Goal: Task Accomplishment & Management: Complete application form

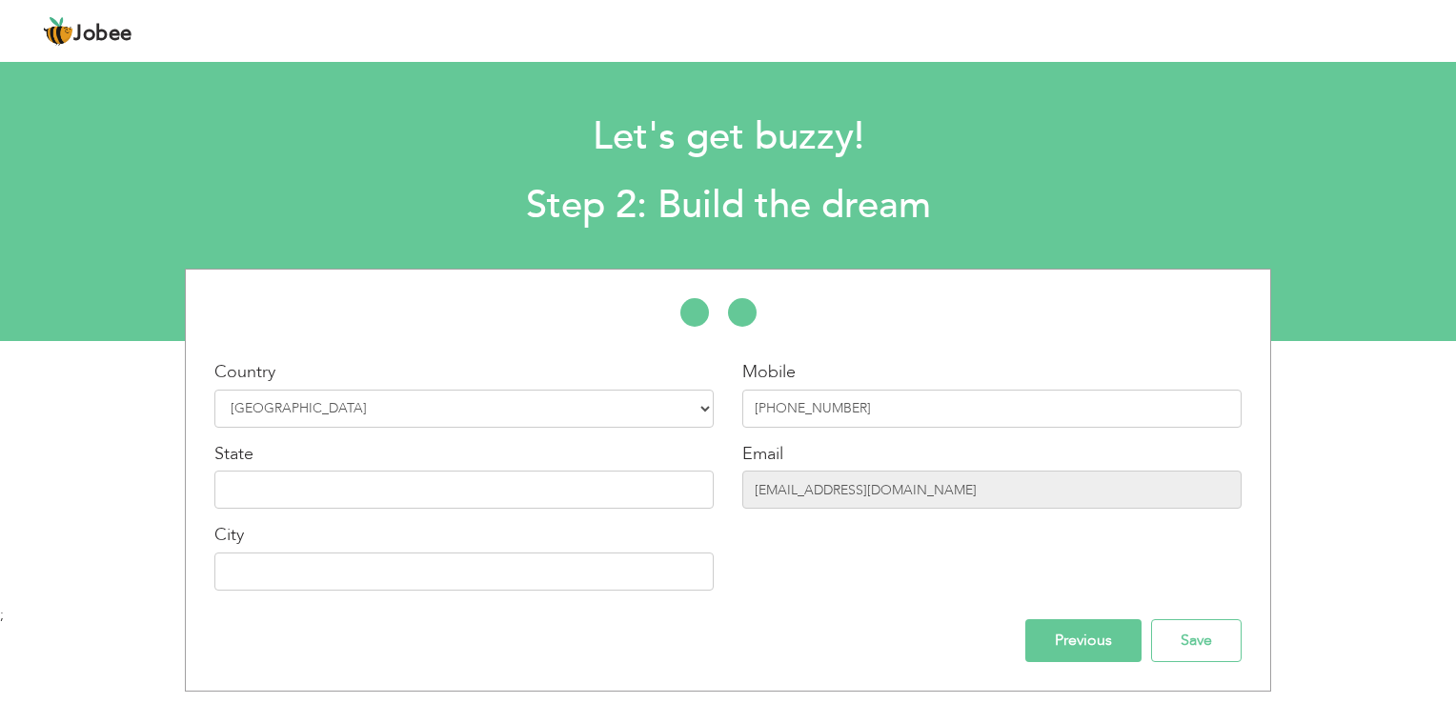
select select "166"
click at [615, 330] on div at bounding box center [728, 322] width 1084 height 48
click at [619, 494] on input "text" at bounding box center [463, 490] width 499 height 38
type input "a"
type input "A"
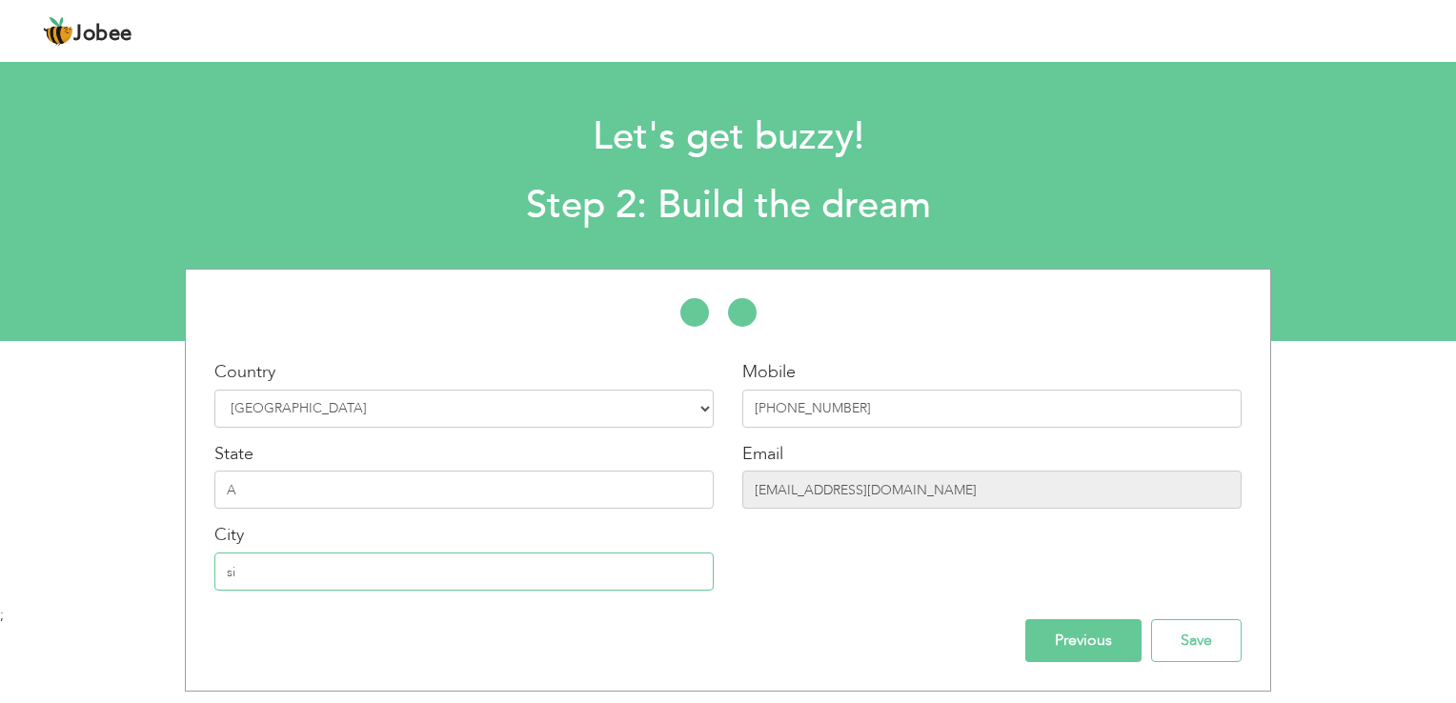
type input "s"
click at [370, 478] on input "A" at bounding box center [463, 490] width 499 height 38
type input "Asia"
click at [299, 559] on input "text" at bounding box center [463, 572] width 499 height 38
type input "Rawalpindi"
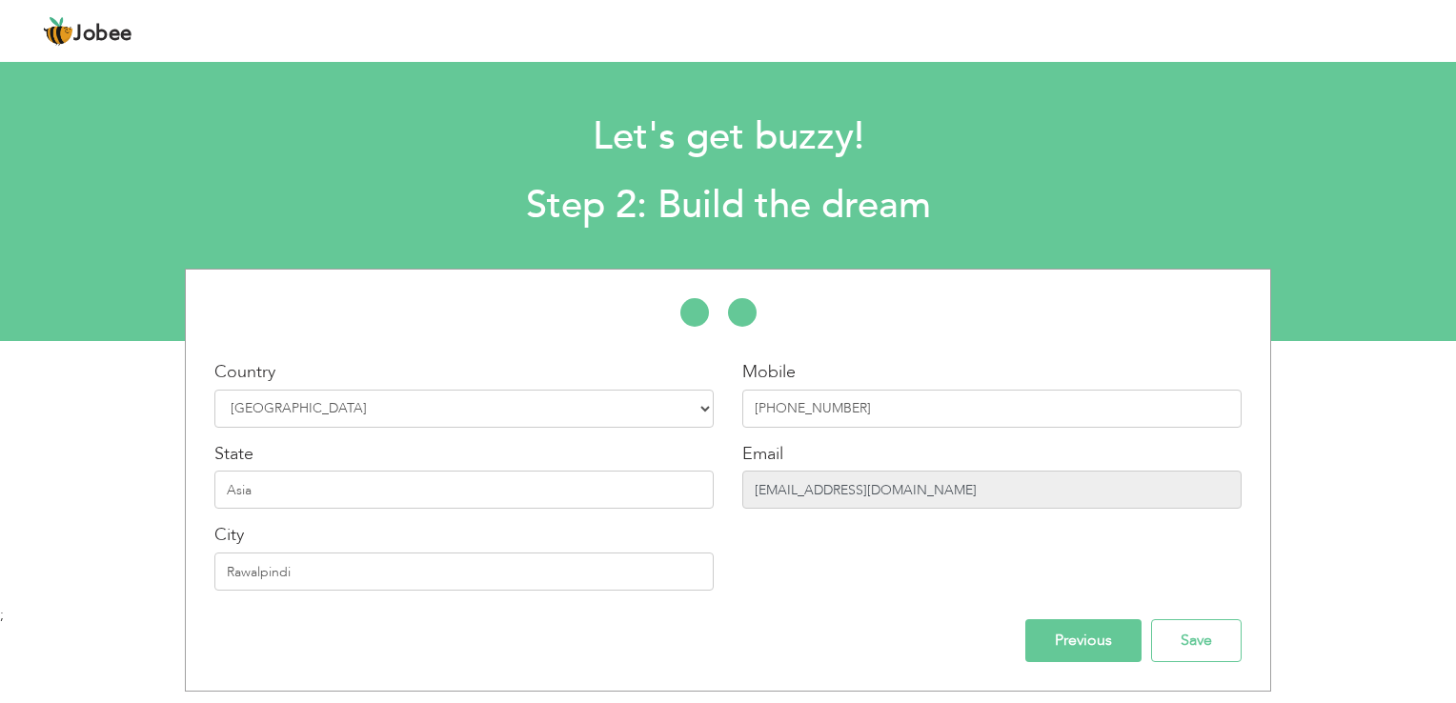
click at [908, 487] on input "irsabatool071@gmail.com" at bounding box center [991, 490] width 499 height 38
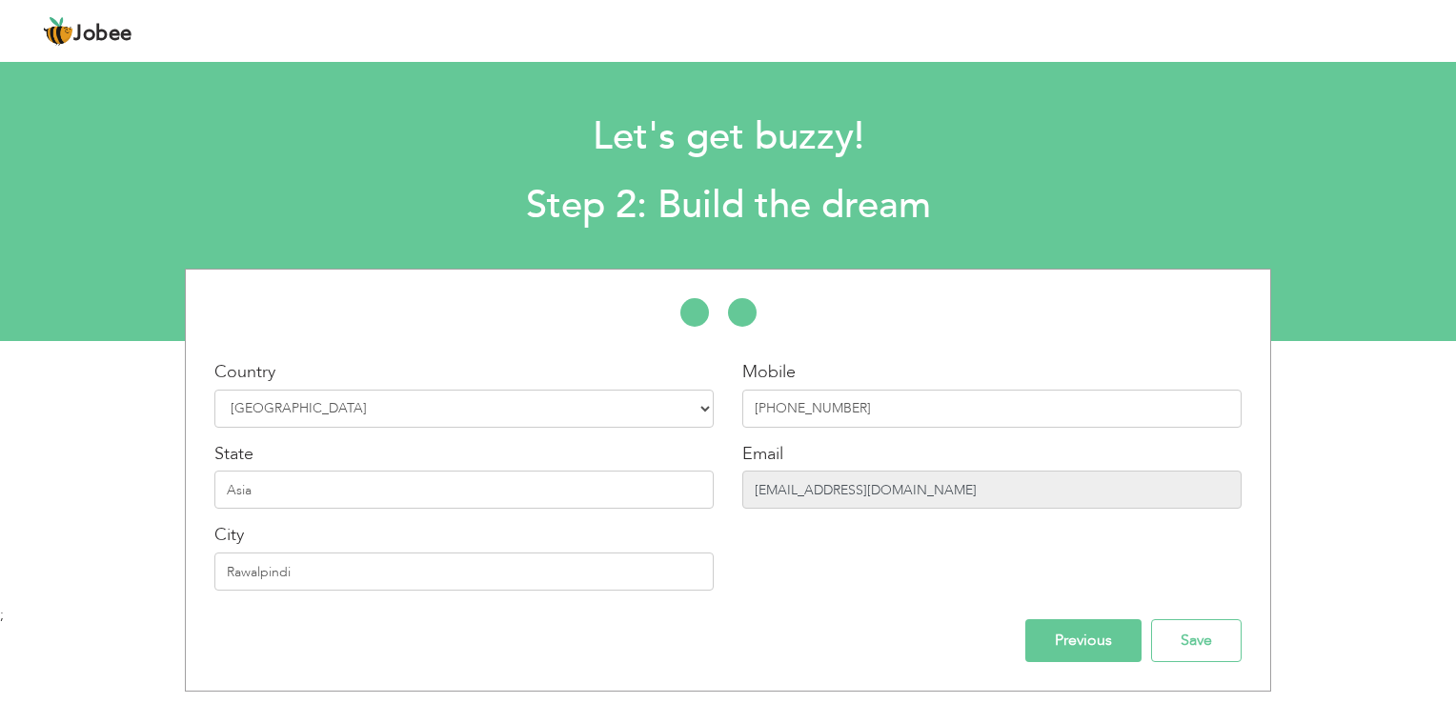
drag, startPoint x: 908, startPoint y: 487, endPoint x: 926, endPoint y: 494, distance: 19.3
click at [926, 494] on input "[EMAIL_ADDRESS][DOMAIN_NAME]" at bounding box center [991, 490] width 499 height 38
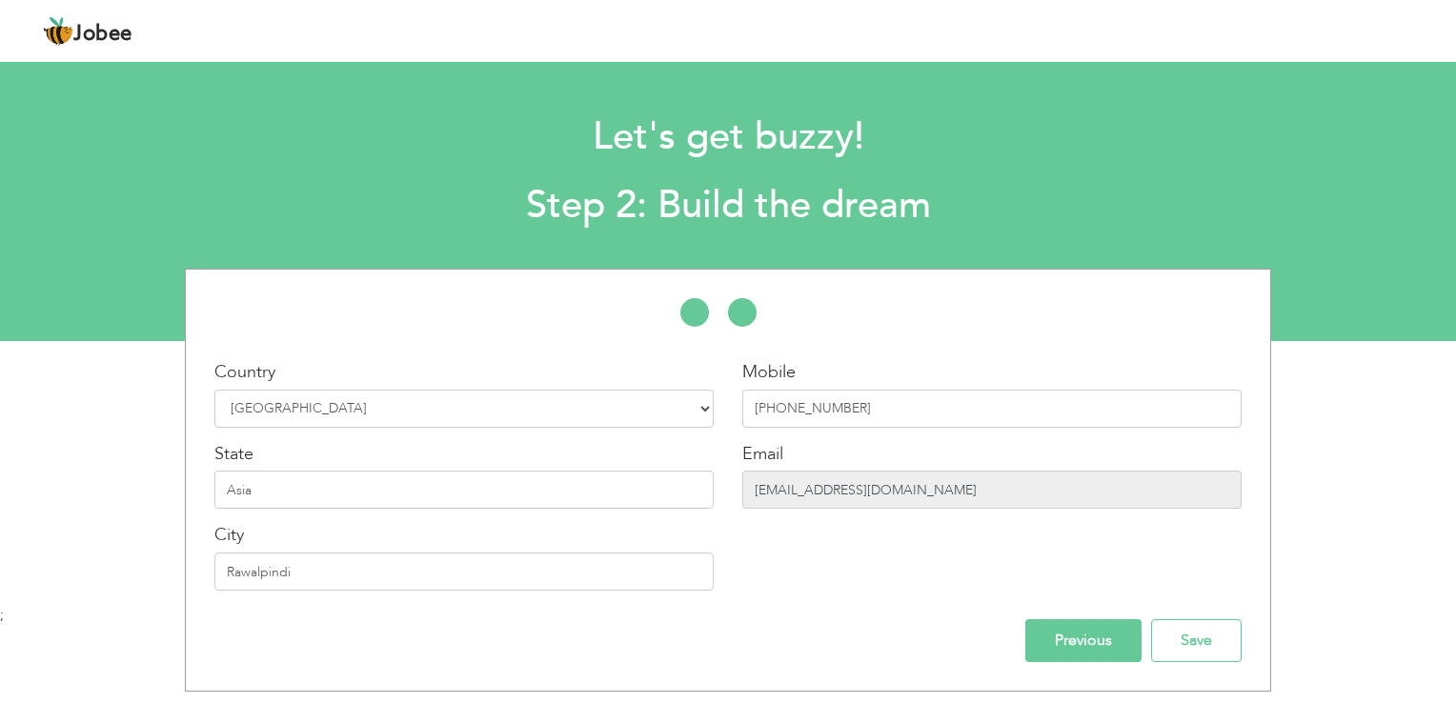
click at [926, 494] on input "[EMAIL_ADDRESS][DOMAIN_NAME]" at bounding box center [991, 490] width 499 height 38
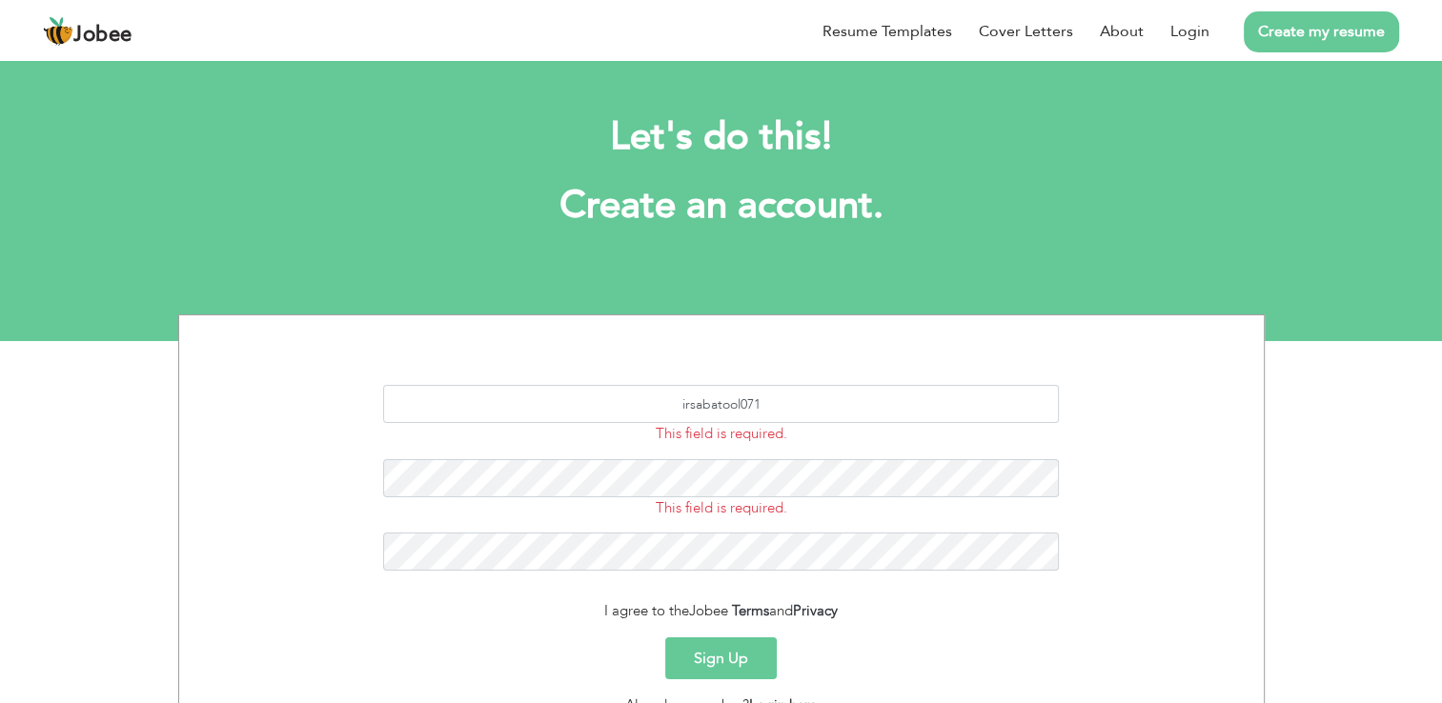
drag, startPoint x: 0, startPoint y: 0, endPoint x: 781, endPoint y: 398, distance: 877.1
type input "i"
type input "nextstep.futurecareer@gmail.com"
click at [743, 656] on button "Sign Up" at bounding box center [720, 659] width 111 height 42
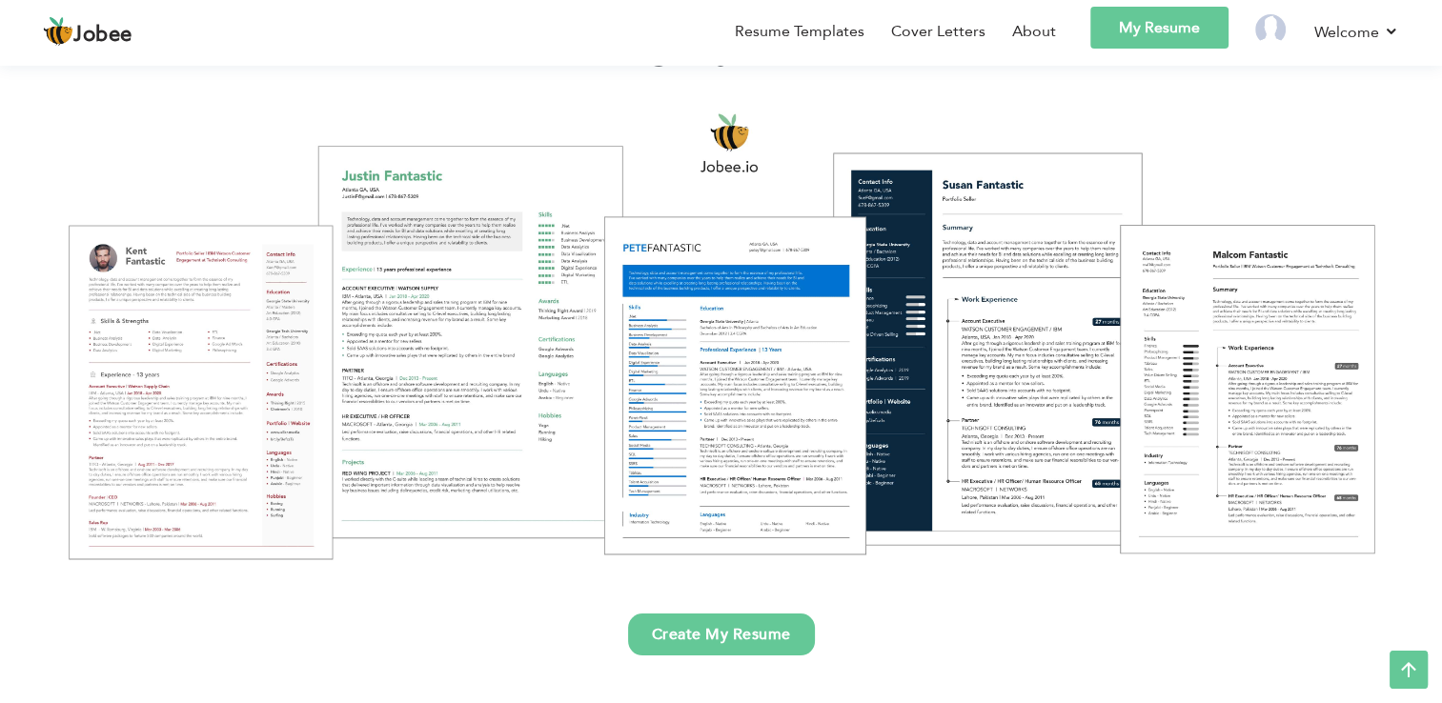
scroll to position [149, 0]
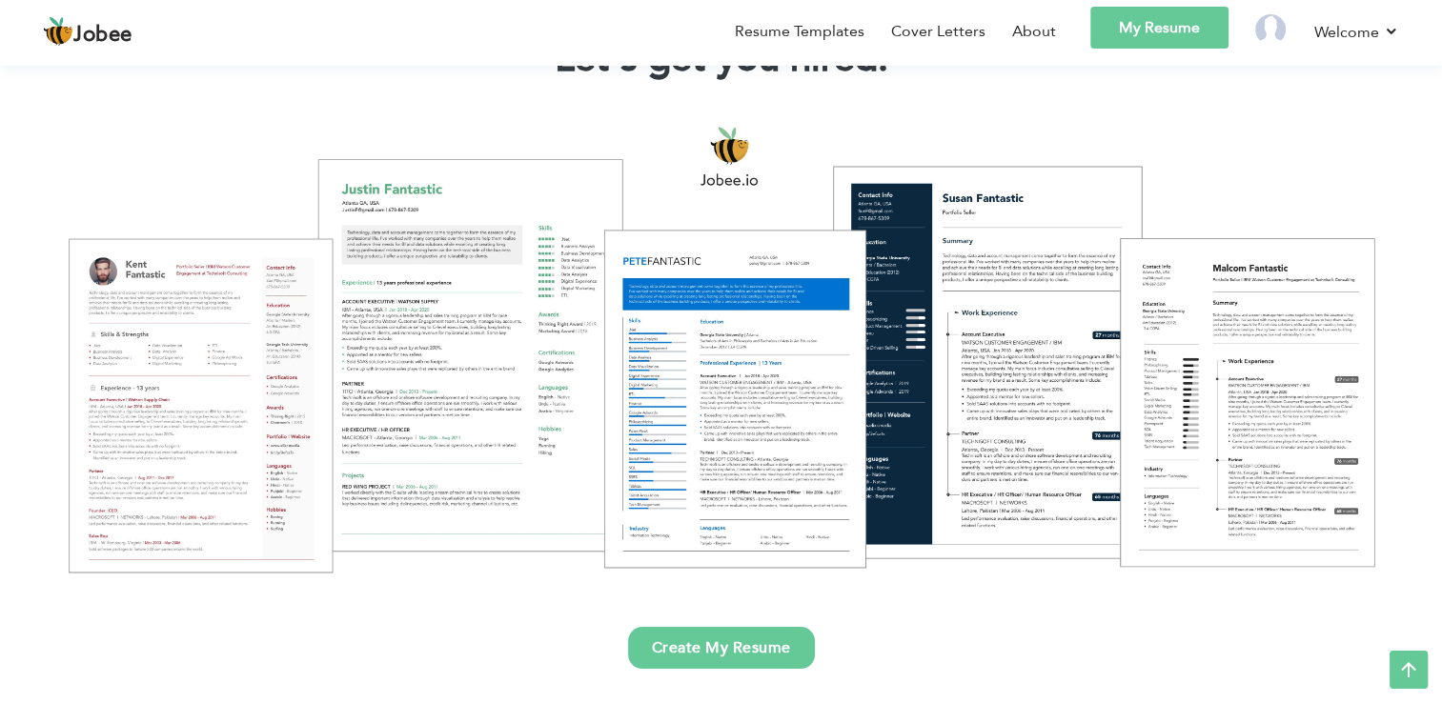
click at [716, 646] on link "Create My Resume" at bounding box center [721, 648] width 187 height 42
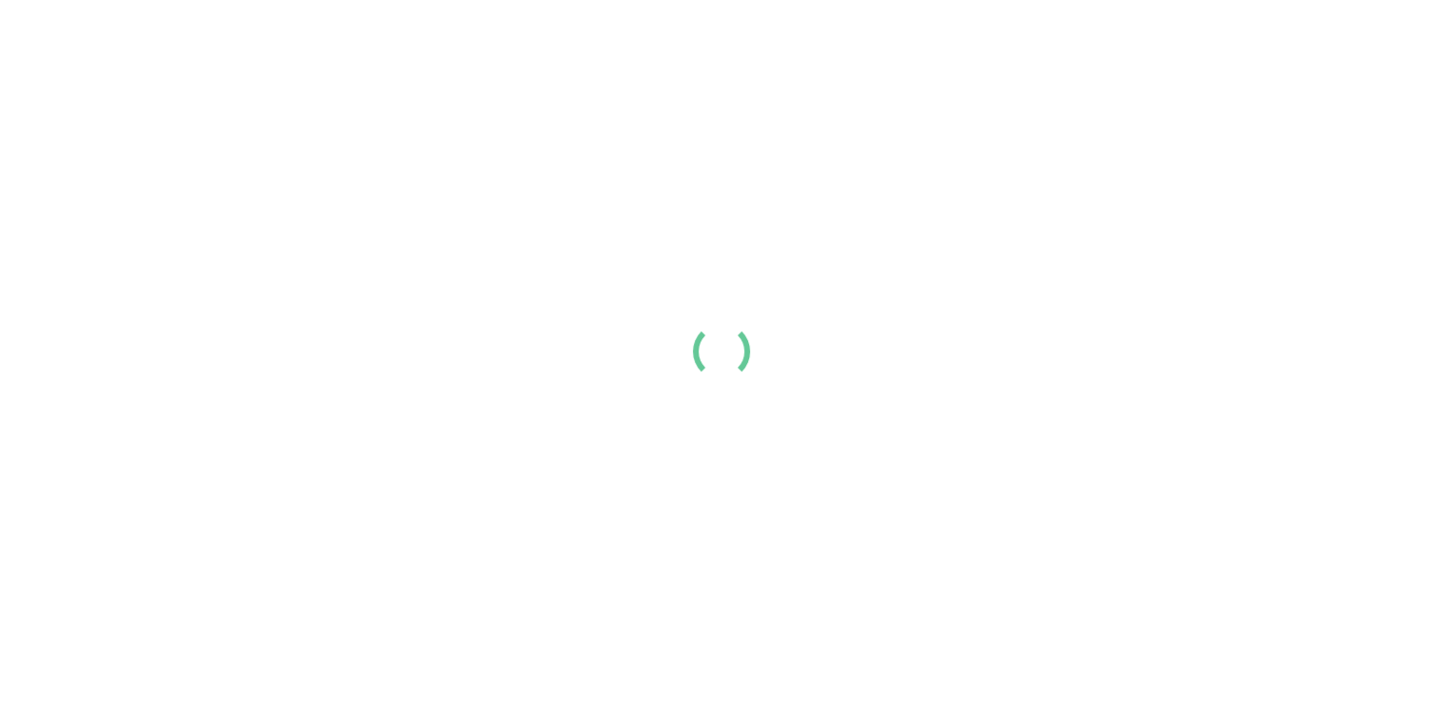
scroll to position [149, 0]
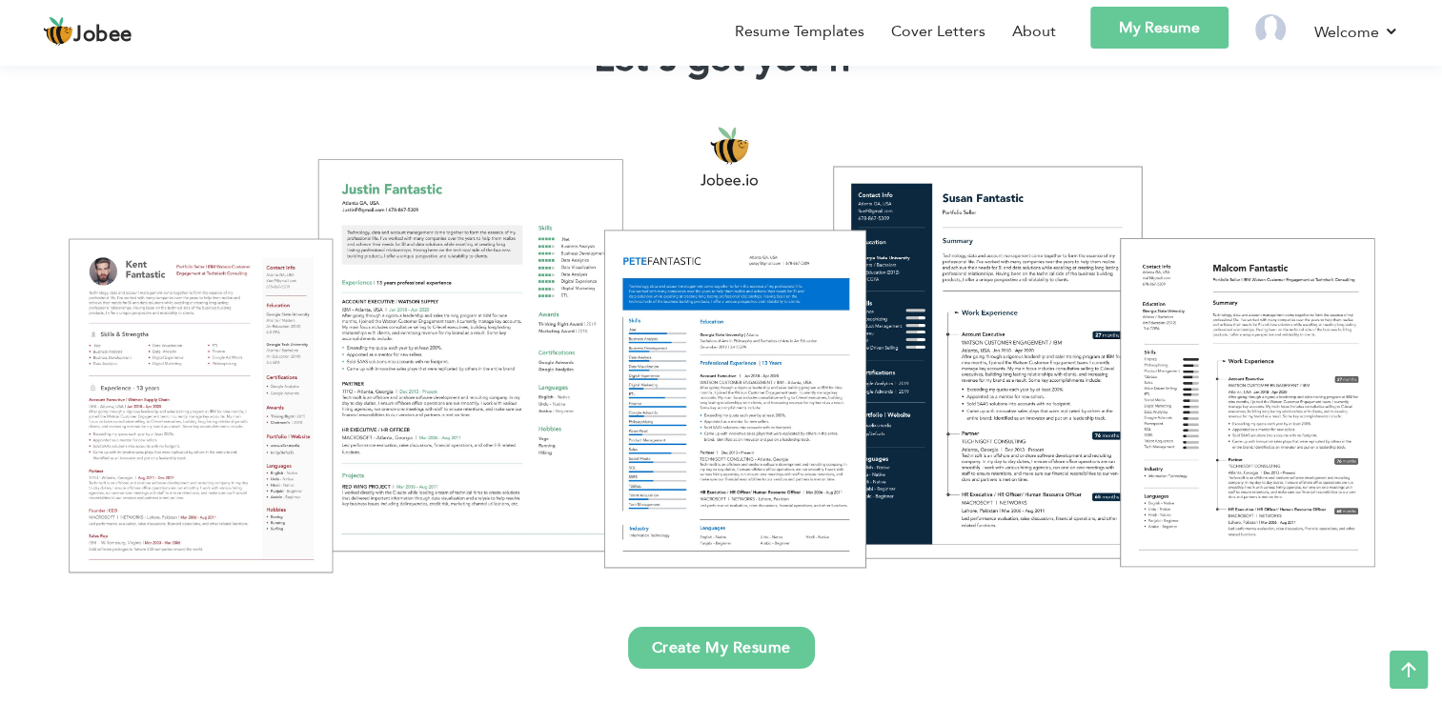
click at [218, 371] on div at bounding box center [720, 348] width 1413 height 499
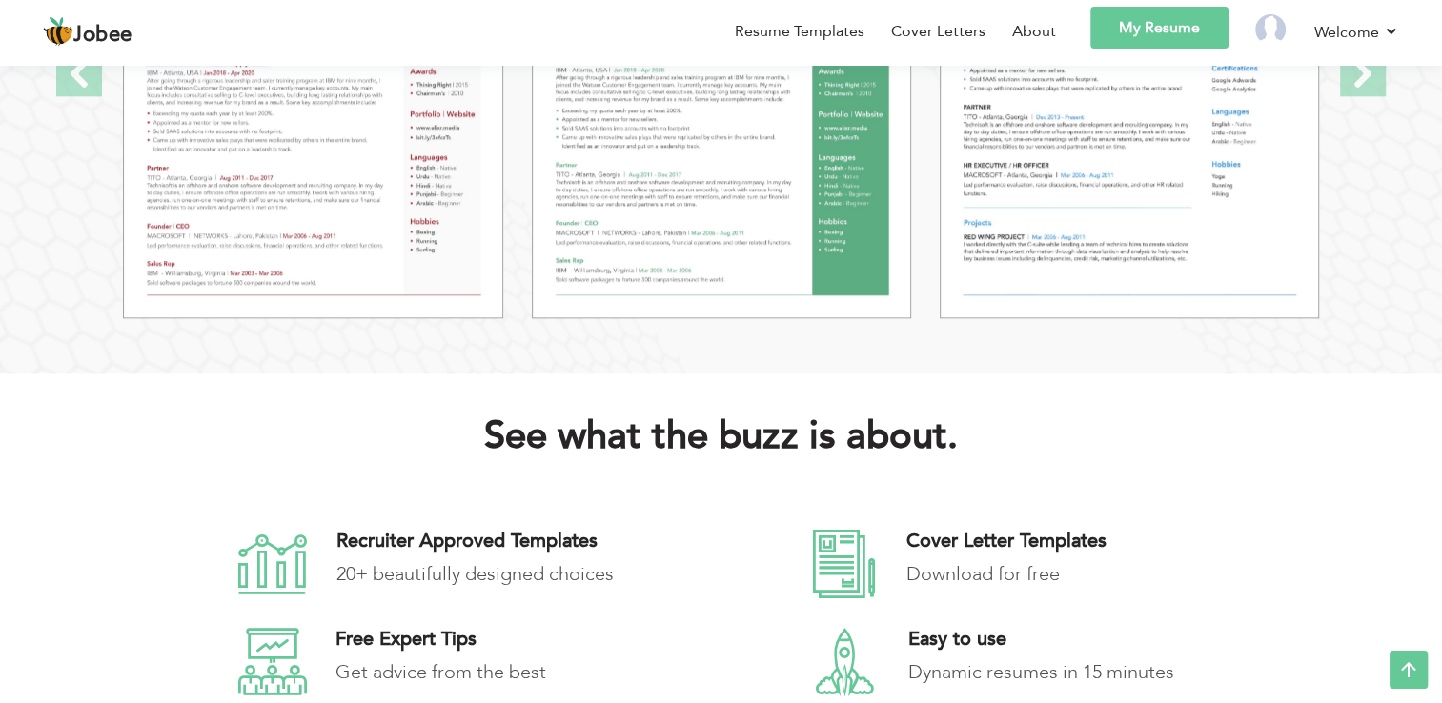
scroll to position [2329, 0]
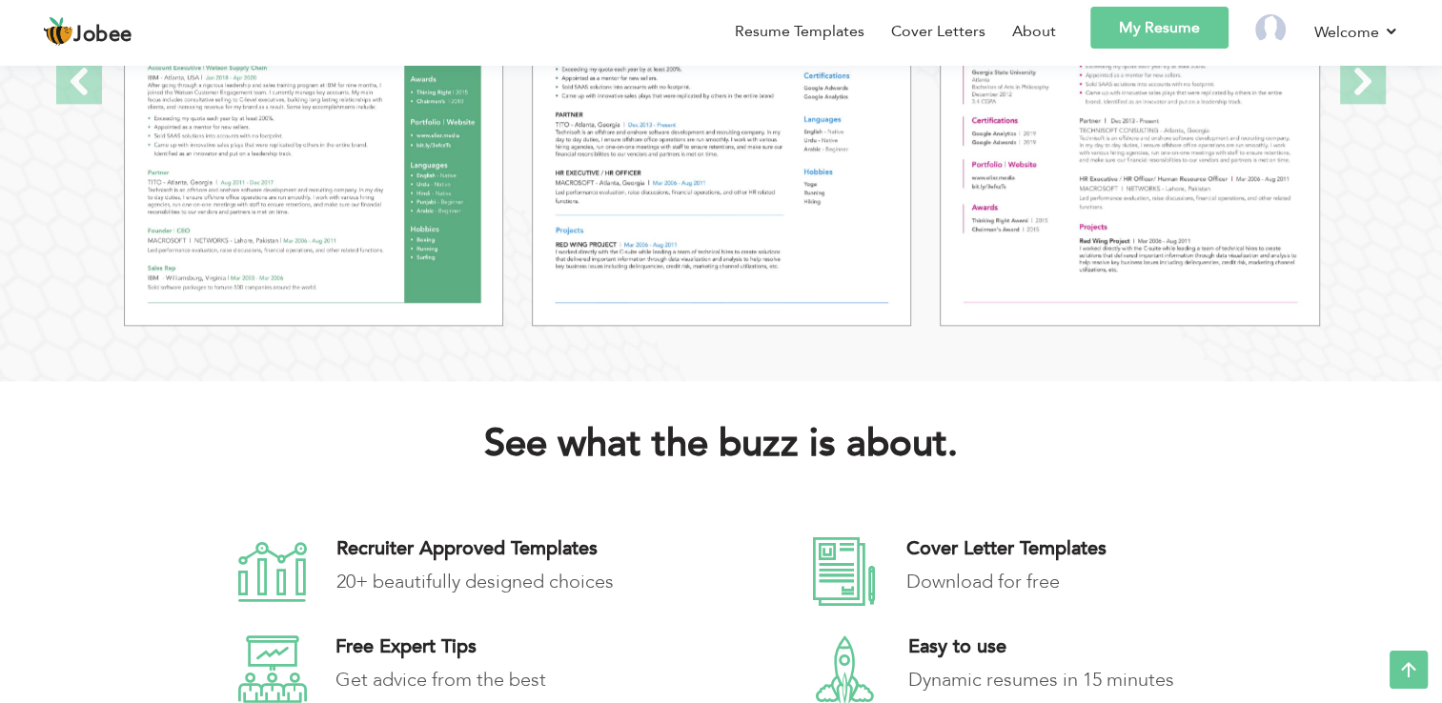
drag, startPoint x: 1433, startPoint y: 341, endPoint x: 1453, endPoint y: 239, distance: 103.9
click at [1441, 239] on html "Jobee Resume Templates Cover Letters About My Resume Welcome Settings Log off" at bounding box center [721, 512] width 1442 height 5683
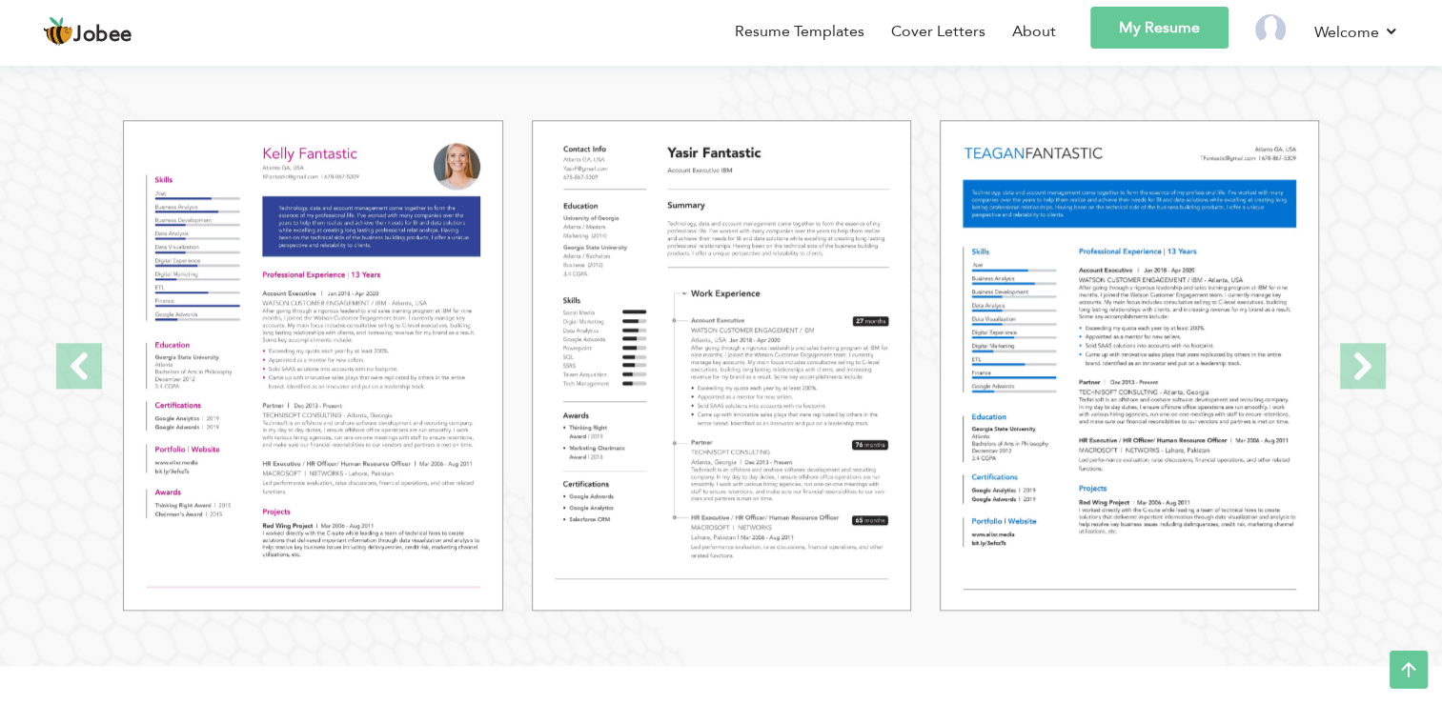
scroll to position [2057, 0]
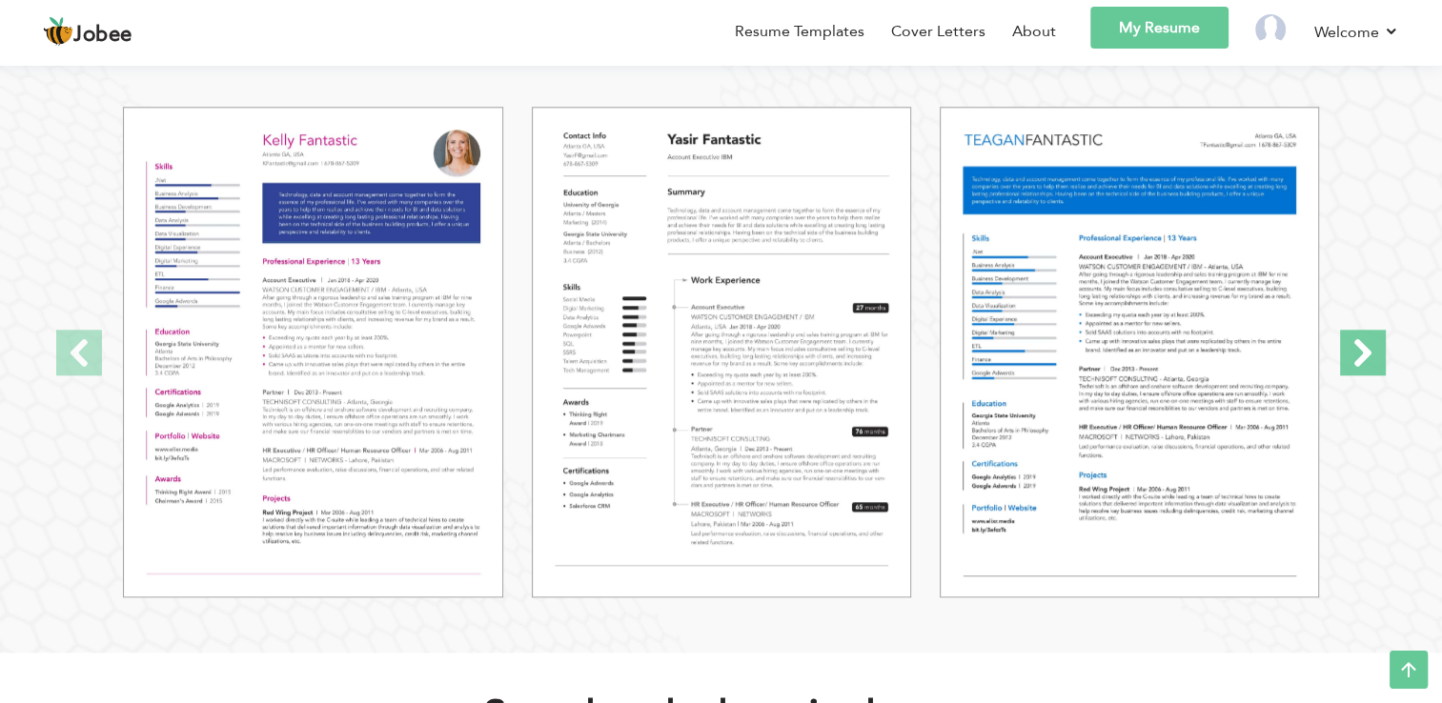
click at [1354, 351] on span at bounding box center [1363, 353] width 46 height 46
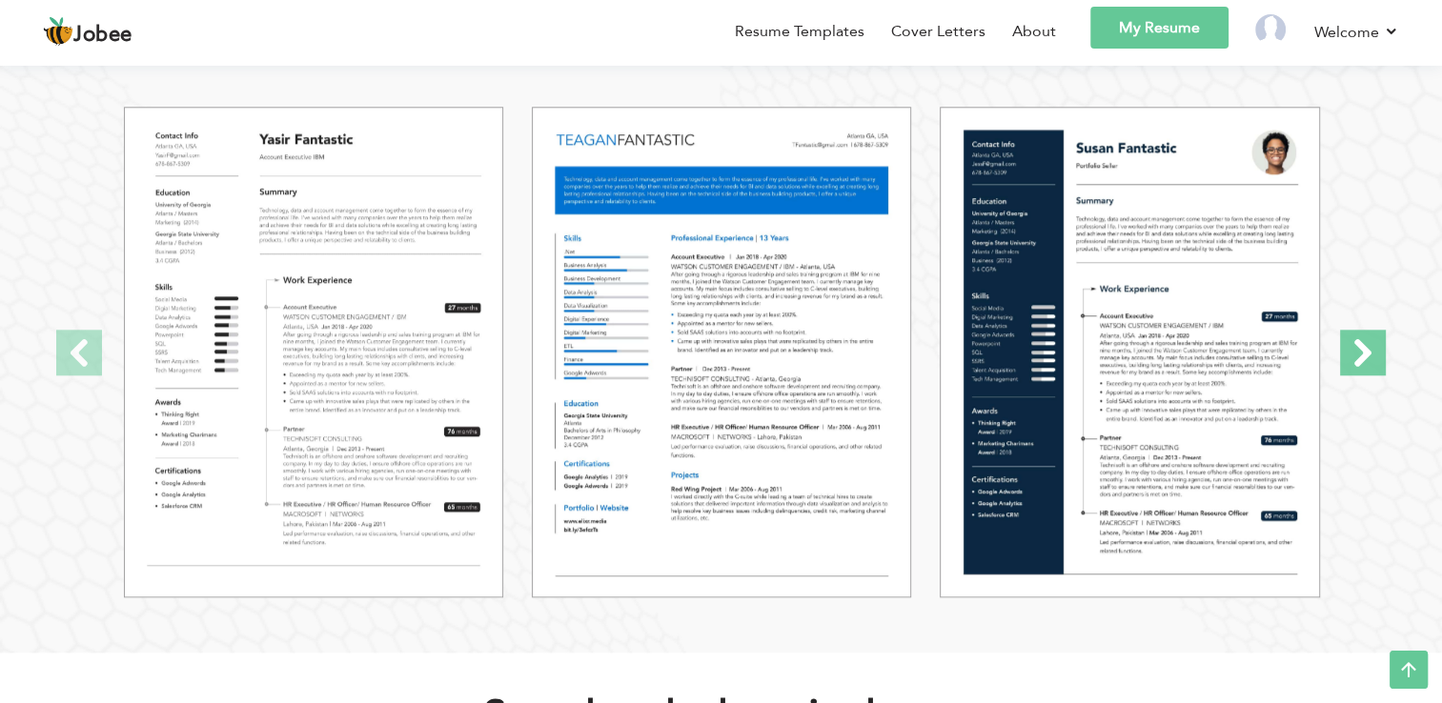
click at [1354, 351] on span at bounding box center [1363, 353] width 46 height 46
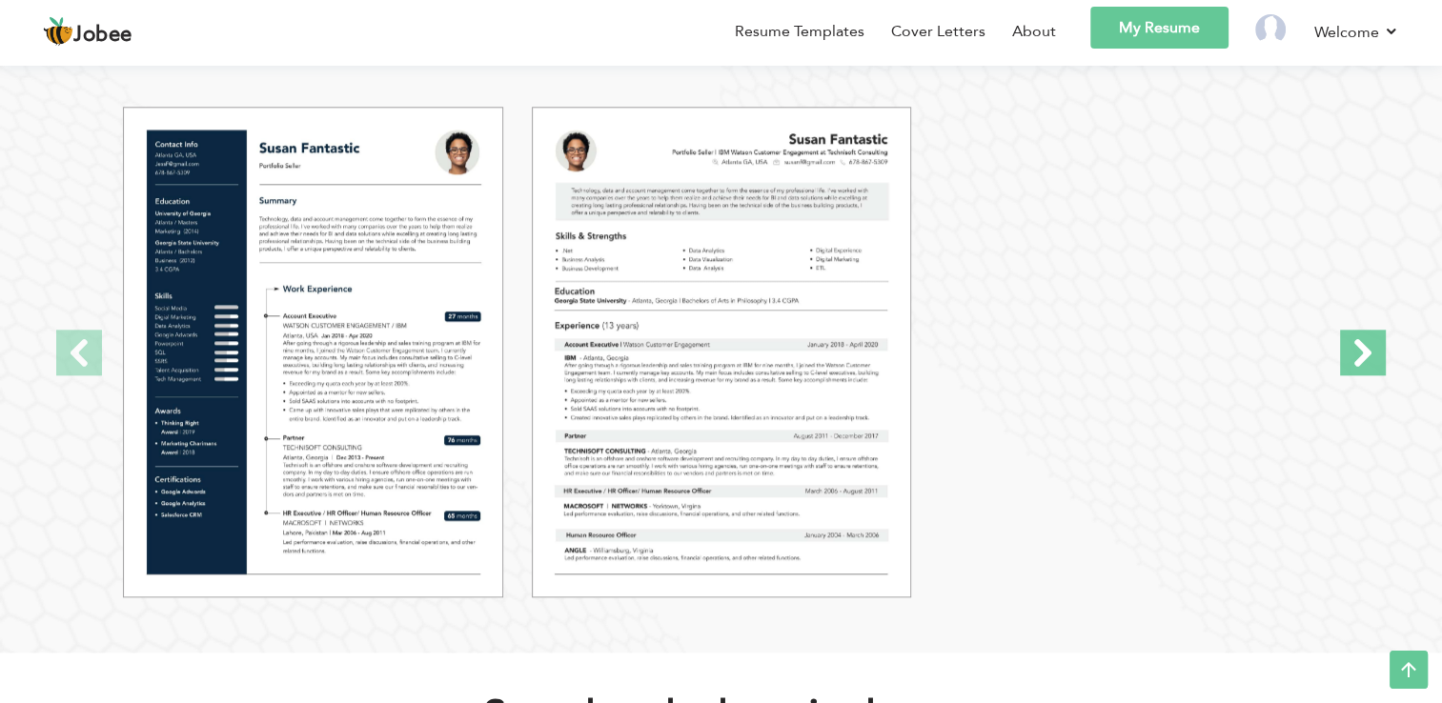
click at [1354, 351] on span at bounding box center [1363, 353] width 46 height 46
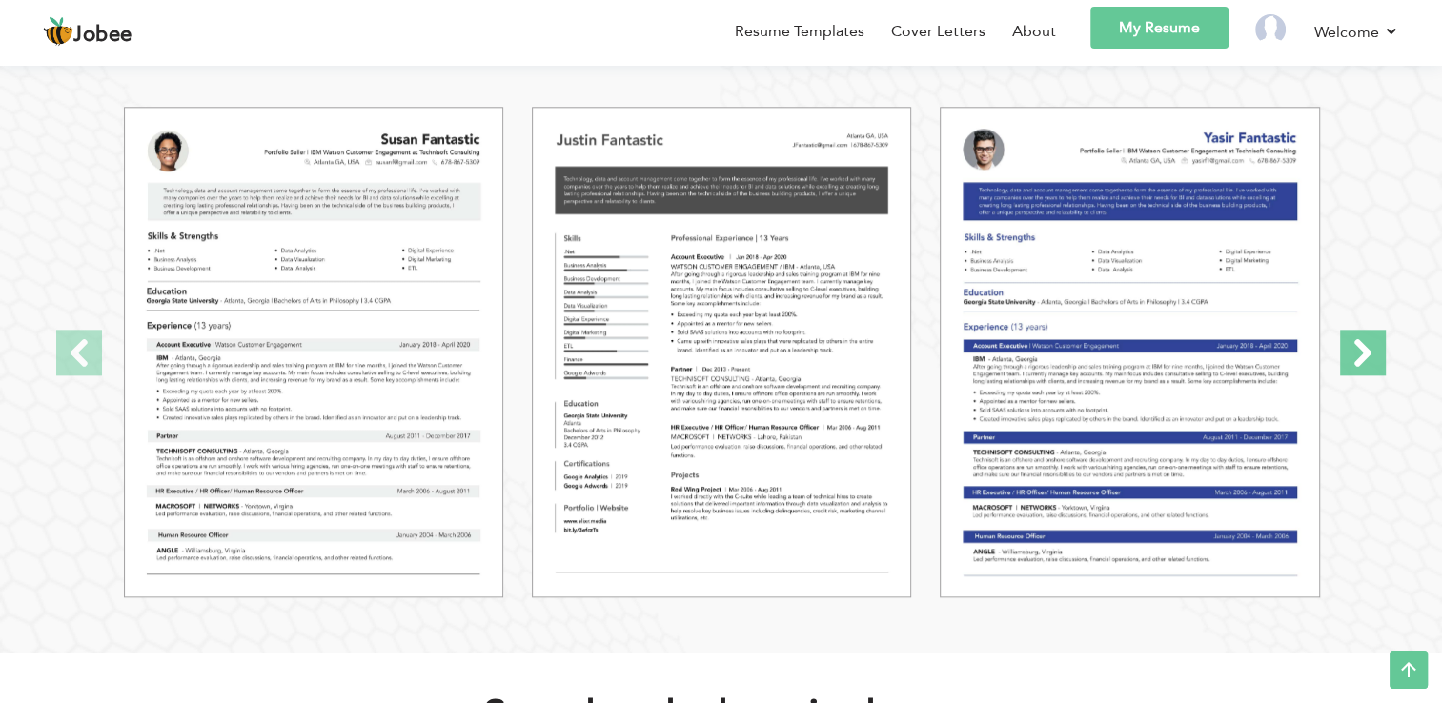
click at [1354, 351] on span at bounding box center [1363, 353] width 46 height 46
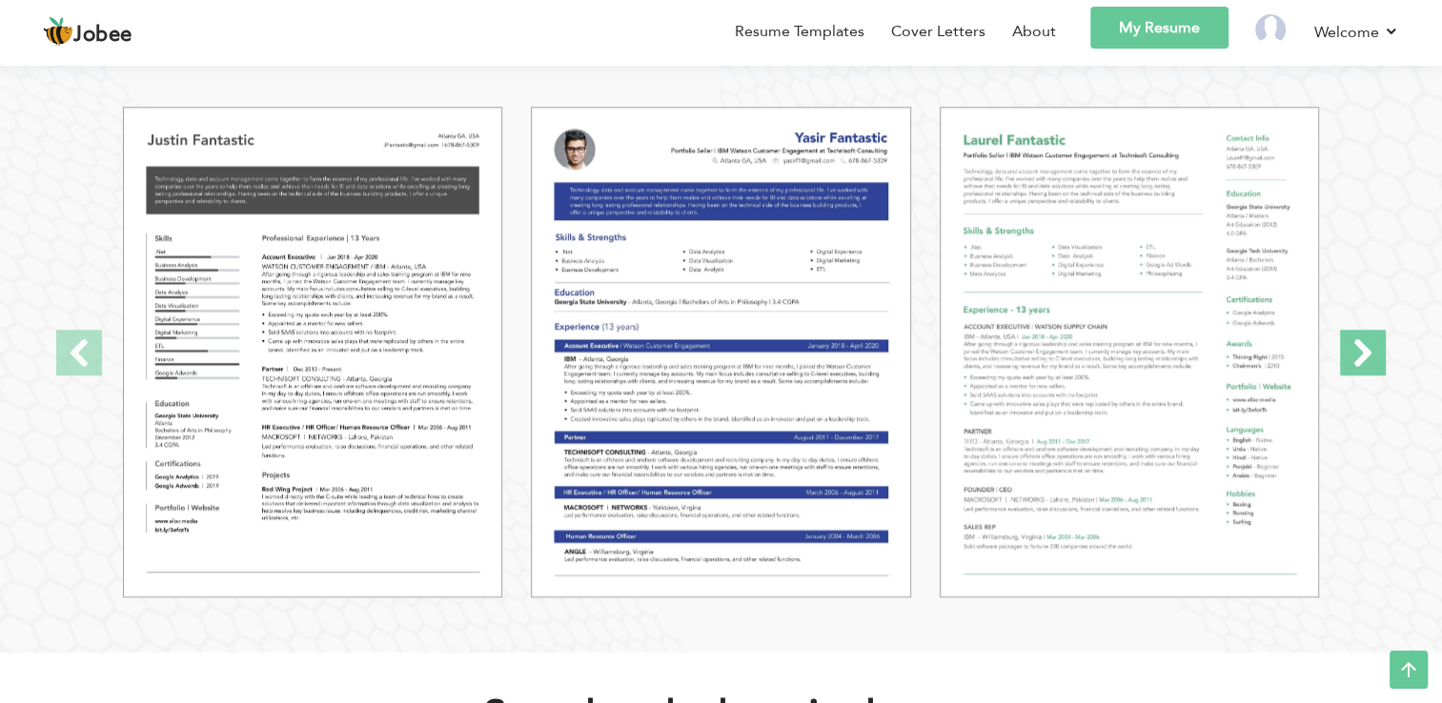
click at [1354, 351] on span at bounding box center [1363, 353] width 46 height 46
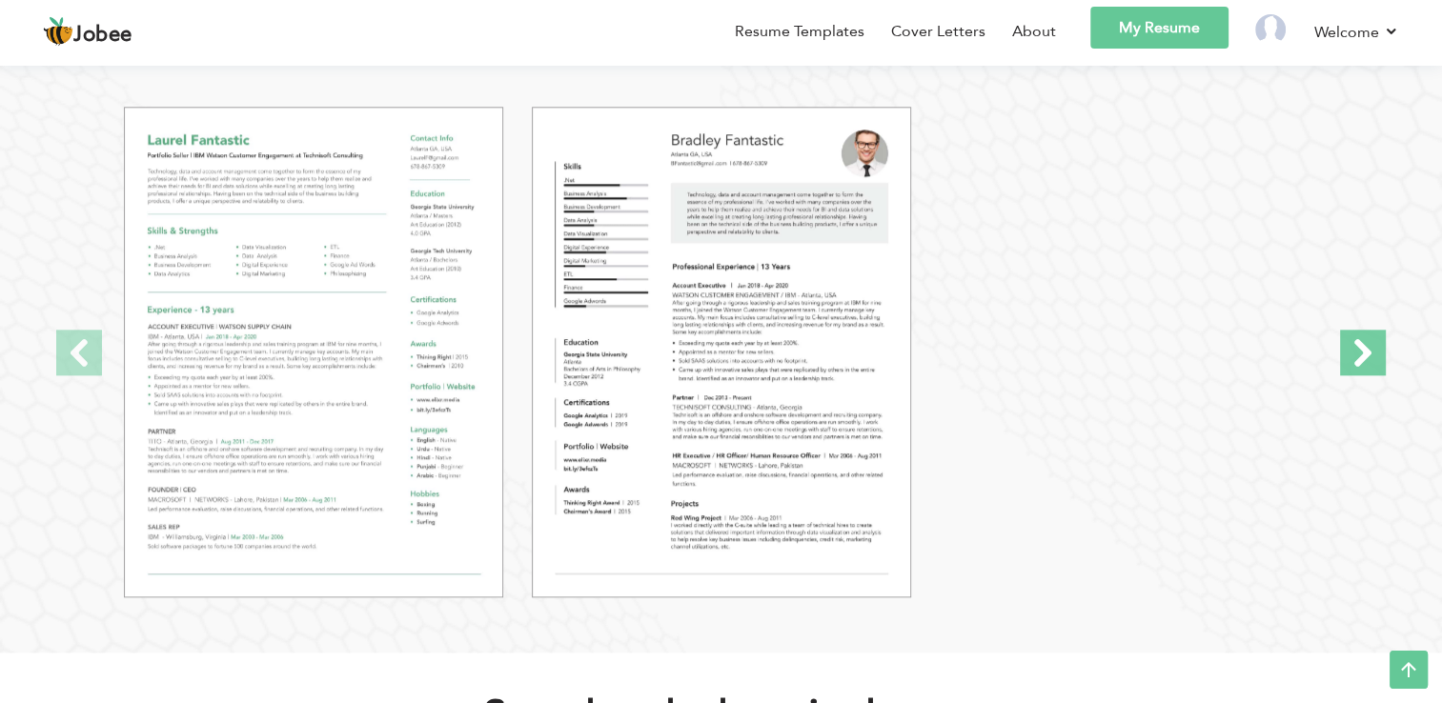
click at [1354, 351] on span at bounding box center [1363, 353] width 46 height 46
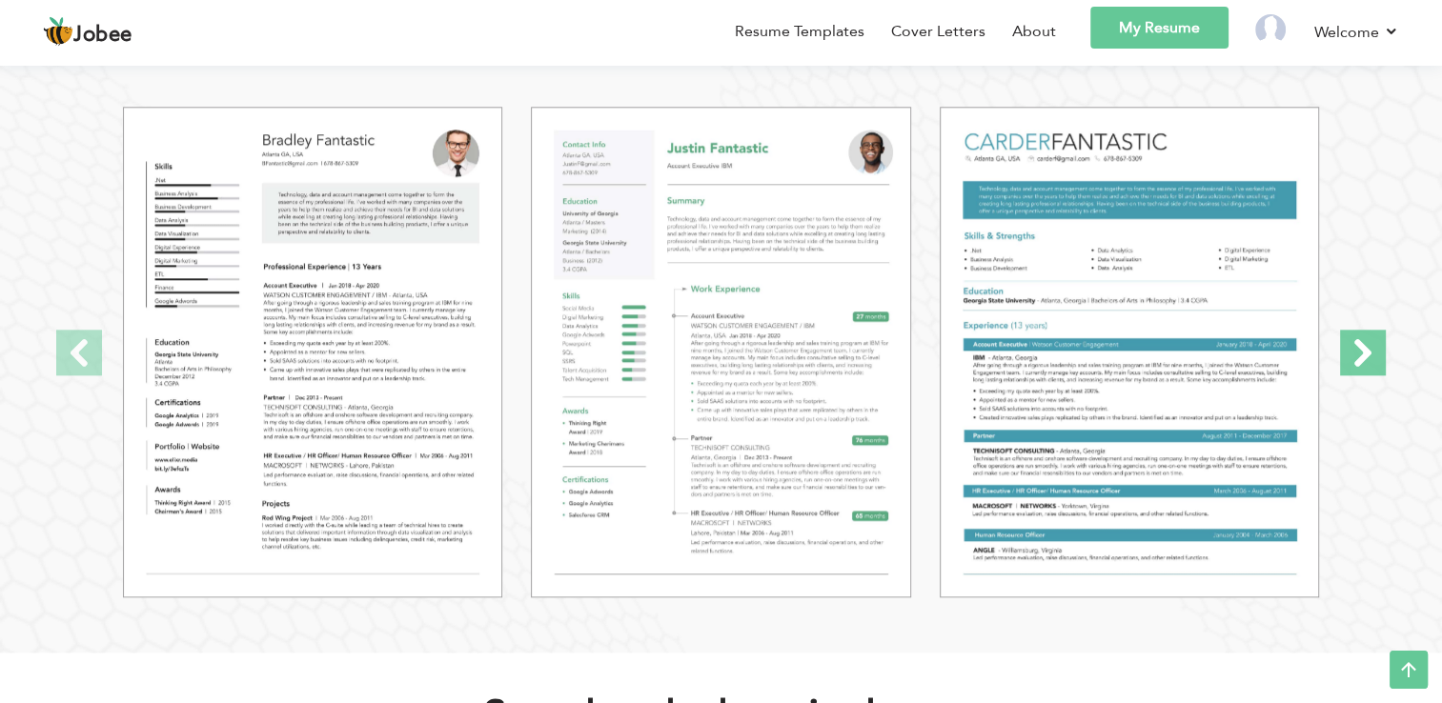
click at [1354, 351] on span at bounding box center [1363, 353] width 46 height 46
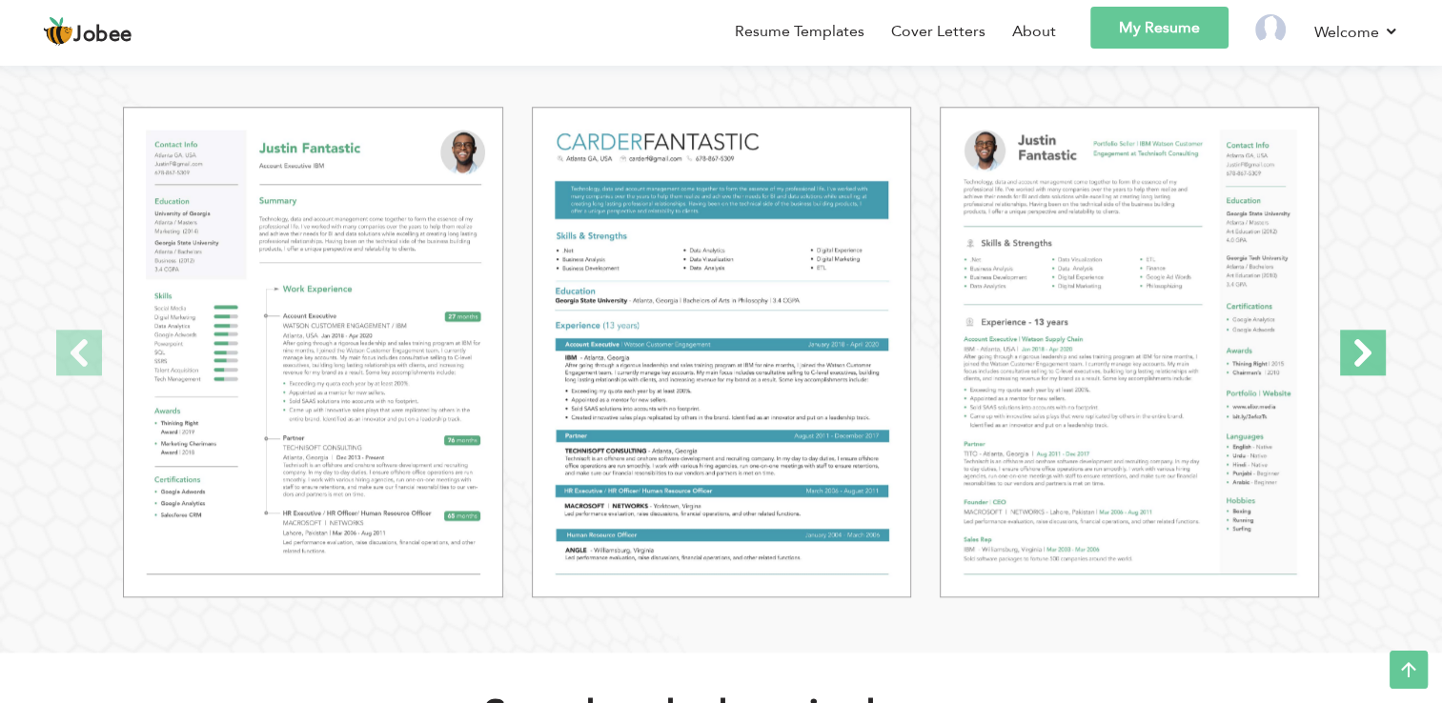
click at [1354, 351] on span at bounding box center [1363, 353] width 46 height 46
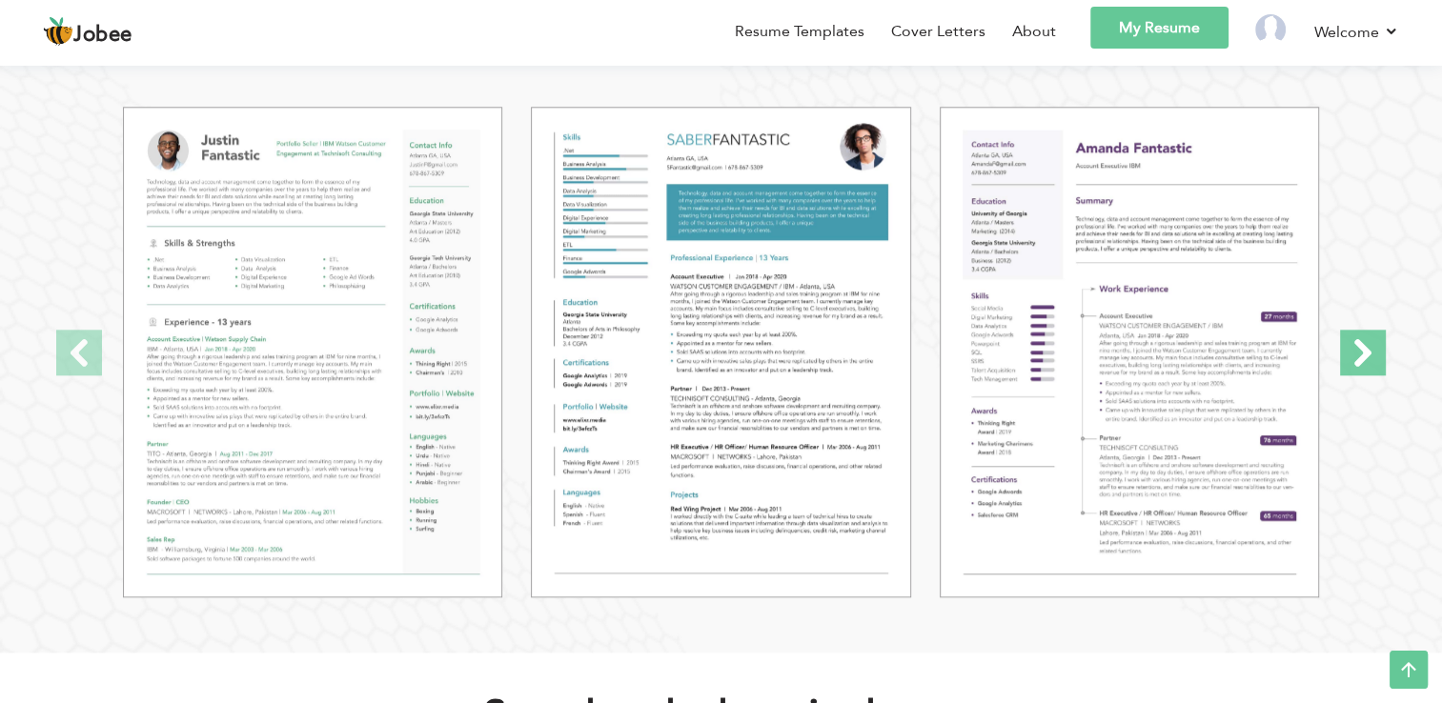
click at [1354, 351] on span at bounding box center [1363, 353] width 46 height 46
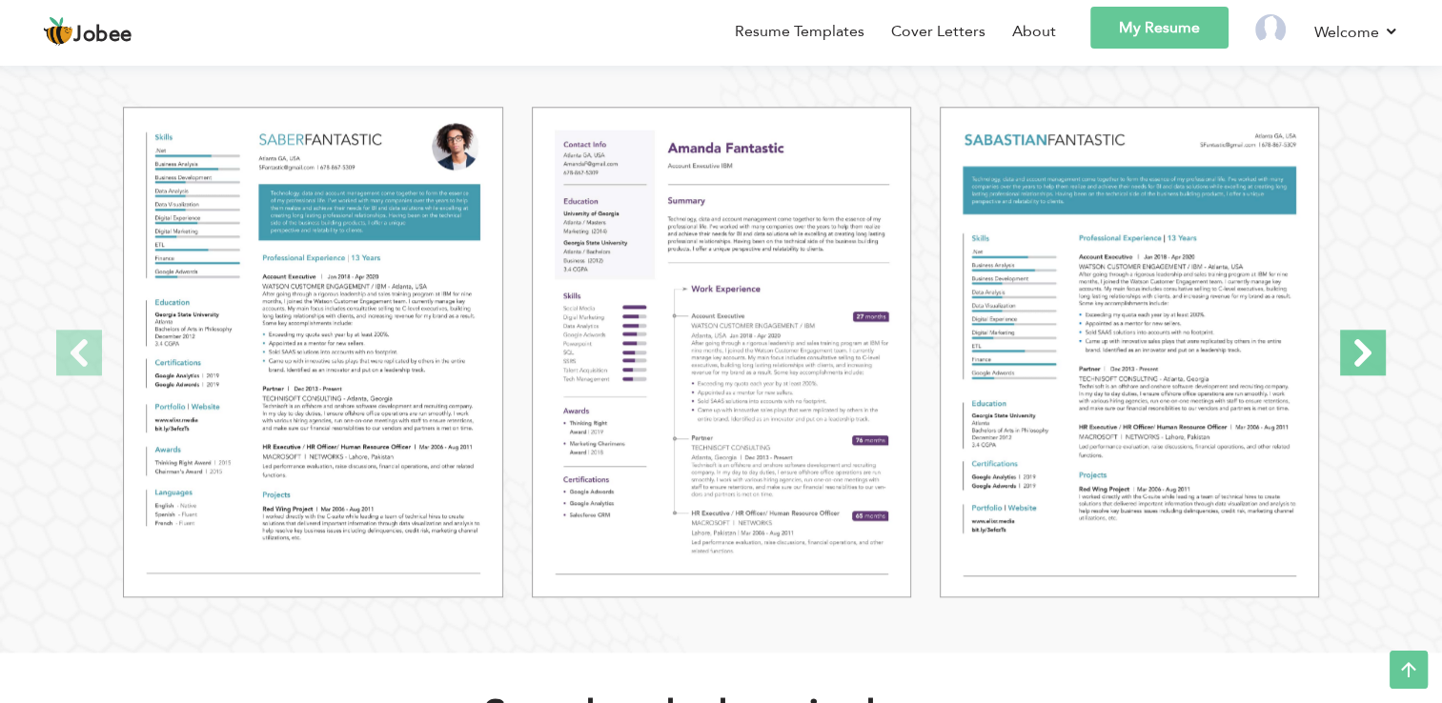
click at [1354, 351] on span at bounding box center [1363, 353] width 46 height 46
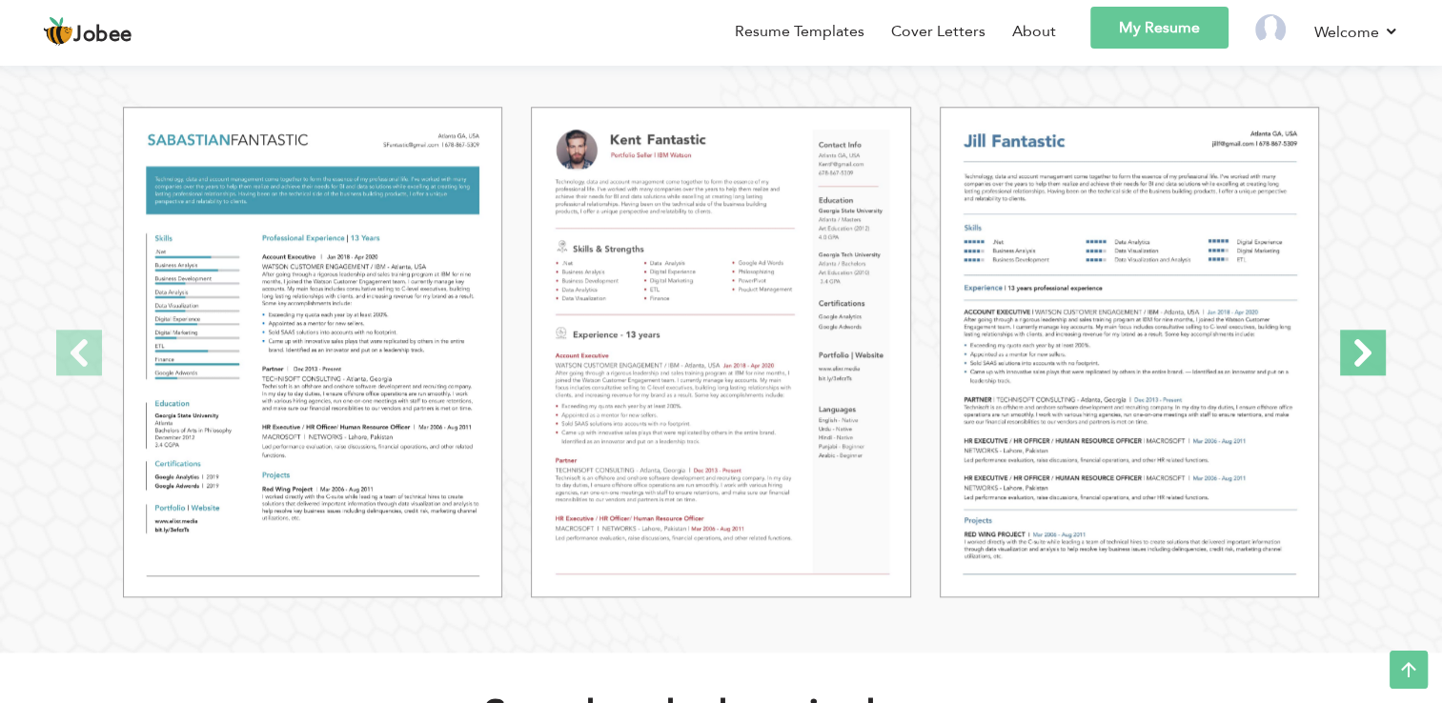
click at [1354, 351] on span at bounding box center [1363, 353] width 46 height 46
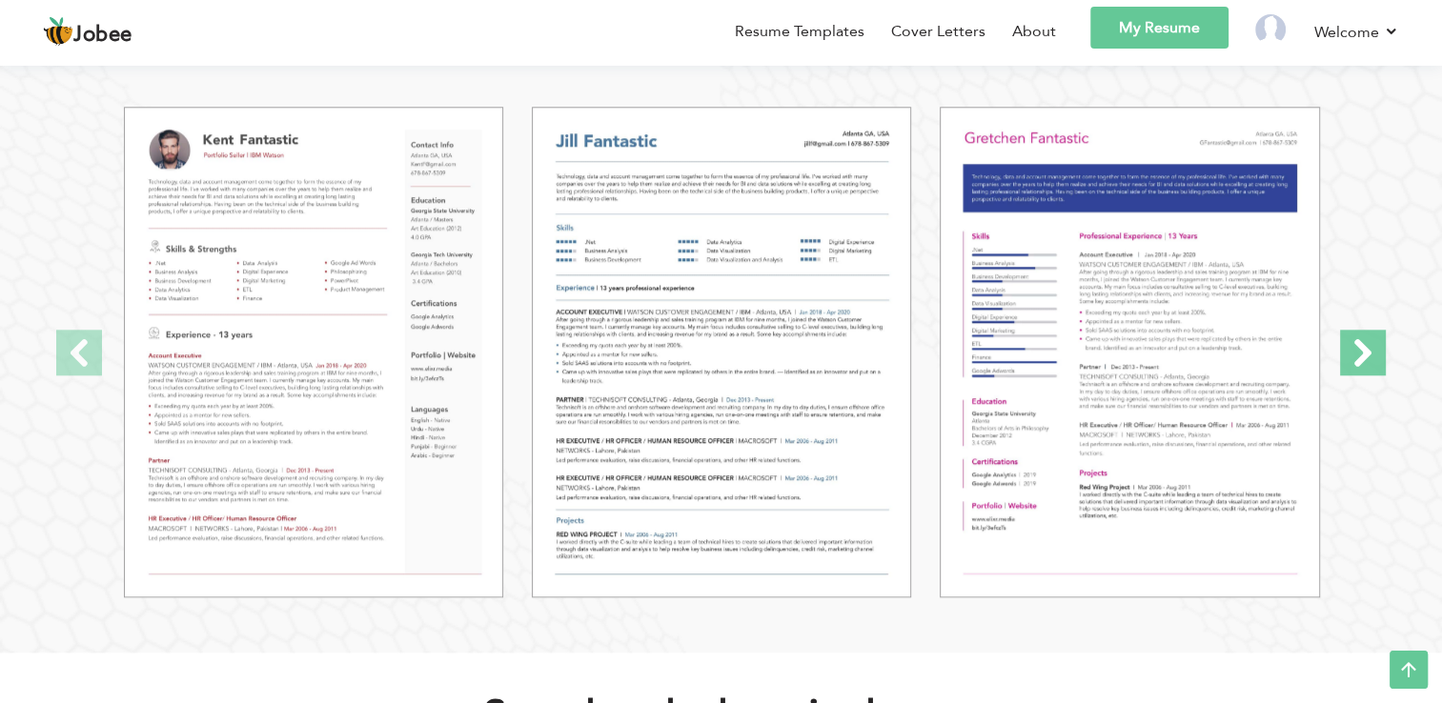
click at [1354, 351] on span at bounding box center [1363, 353] width 46 height 46
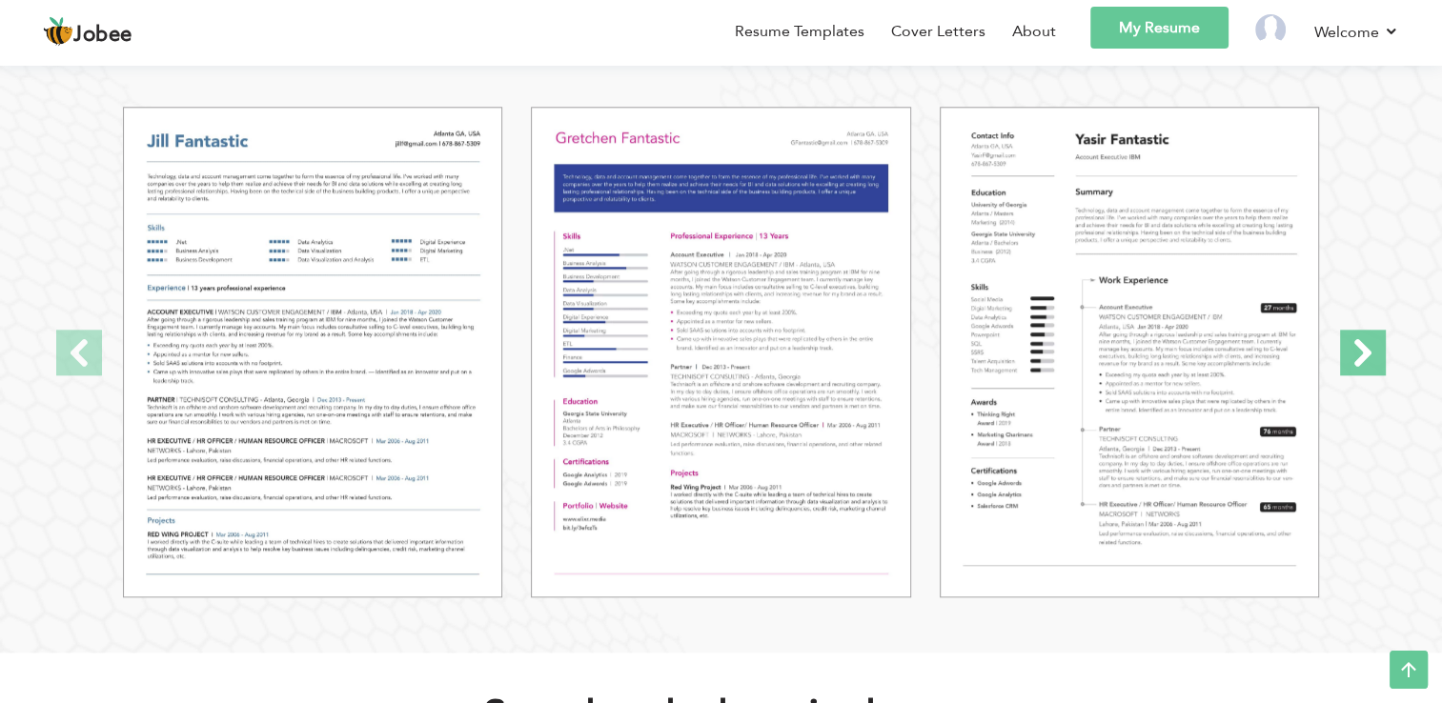
click at [1354, 351] on span at bounding box center [1363, 353] width 46 height 46
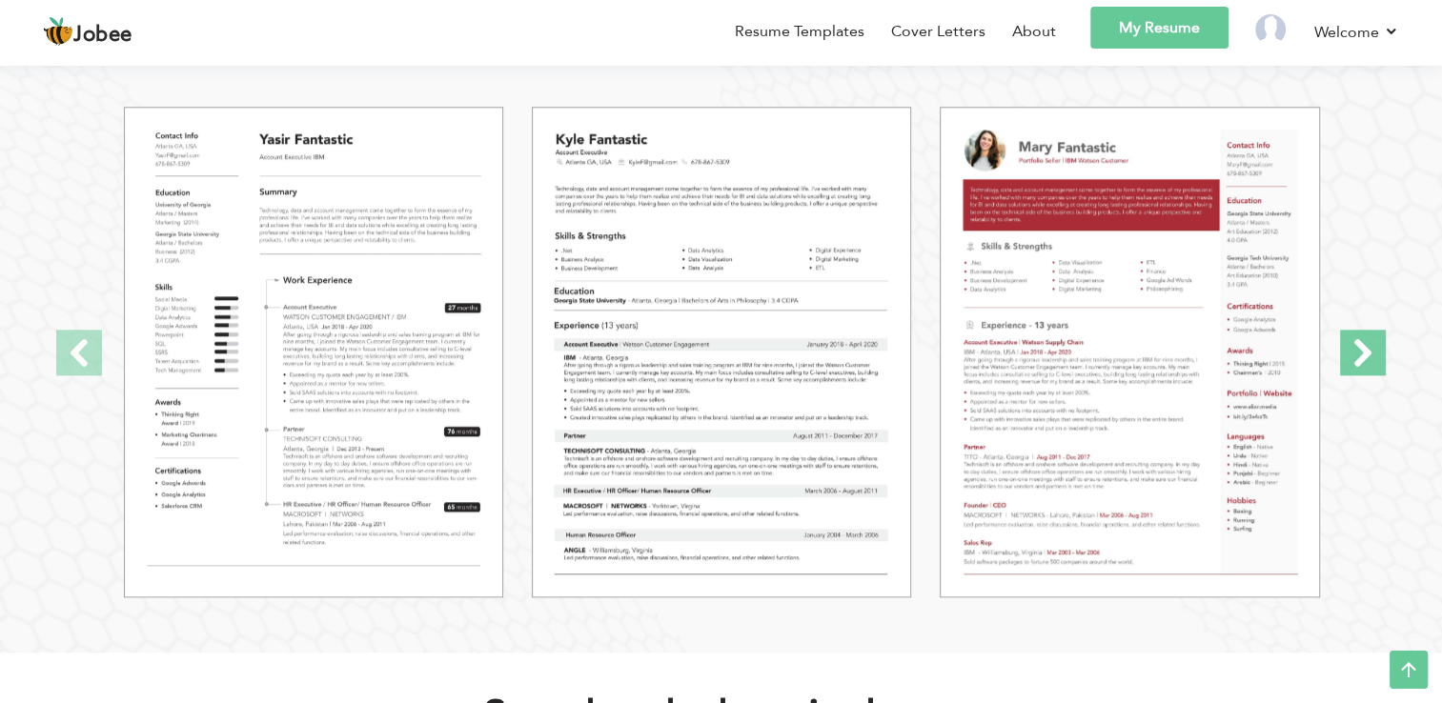
click at [1354, 351] on span at bounding box center [1363, 353] width 46 height 46
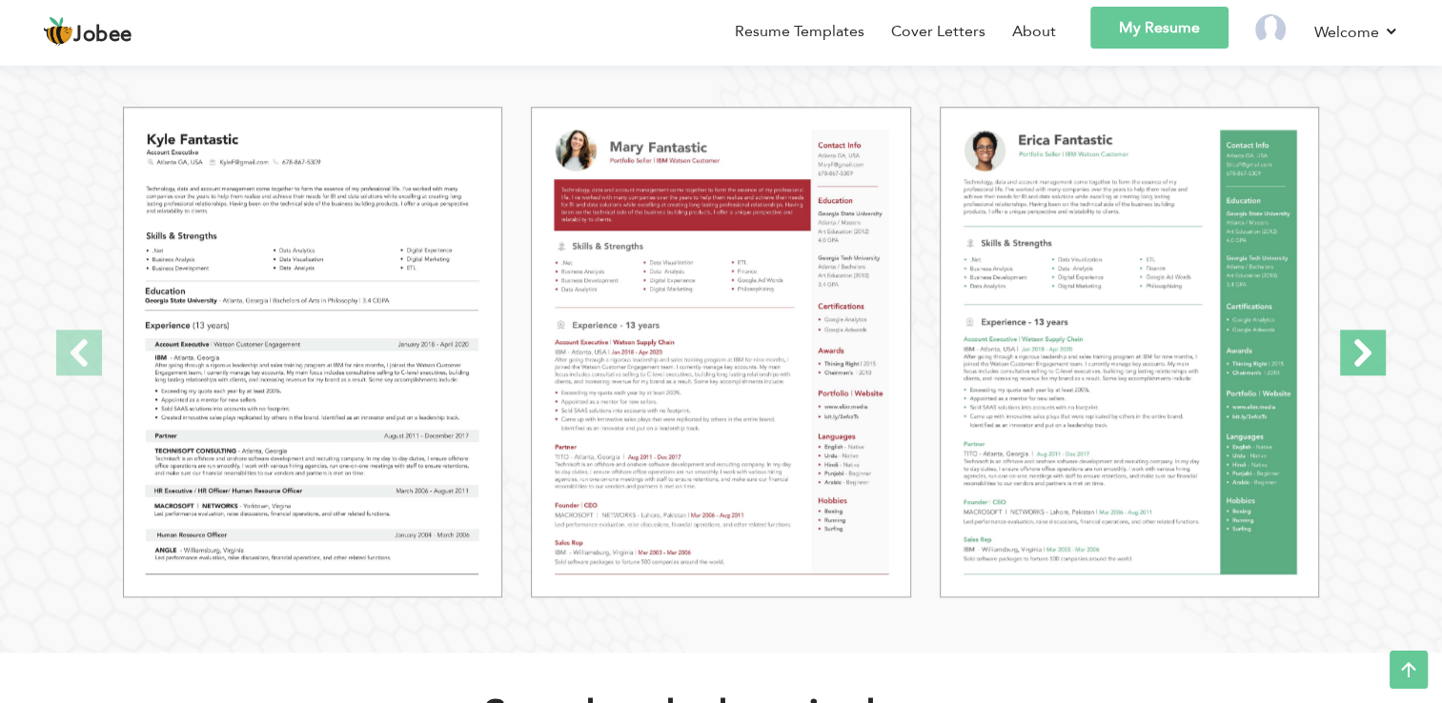
click at [1354, 351] on span at bounding box center [1363, 353] width 46 height 46
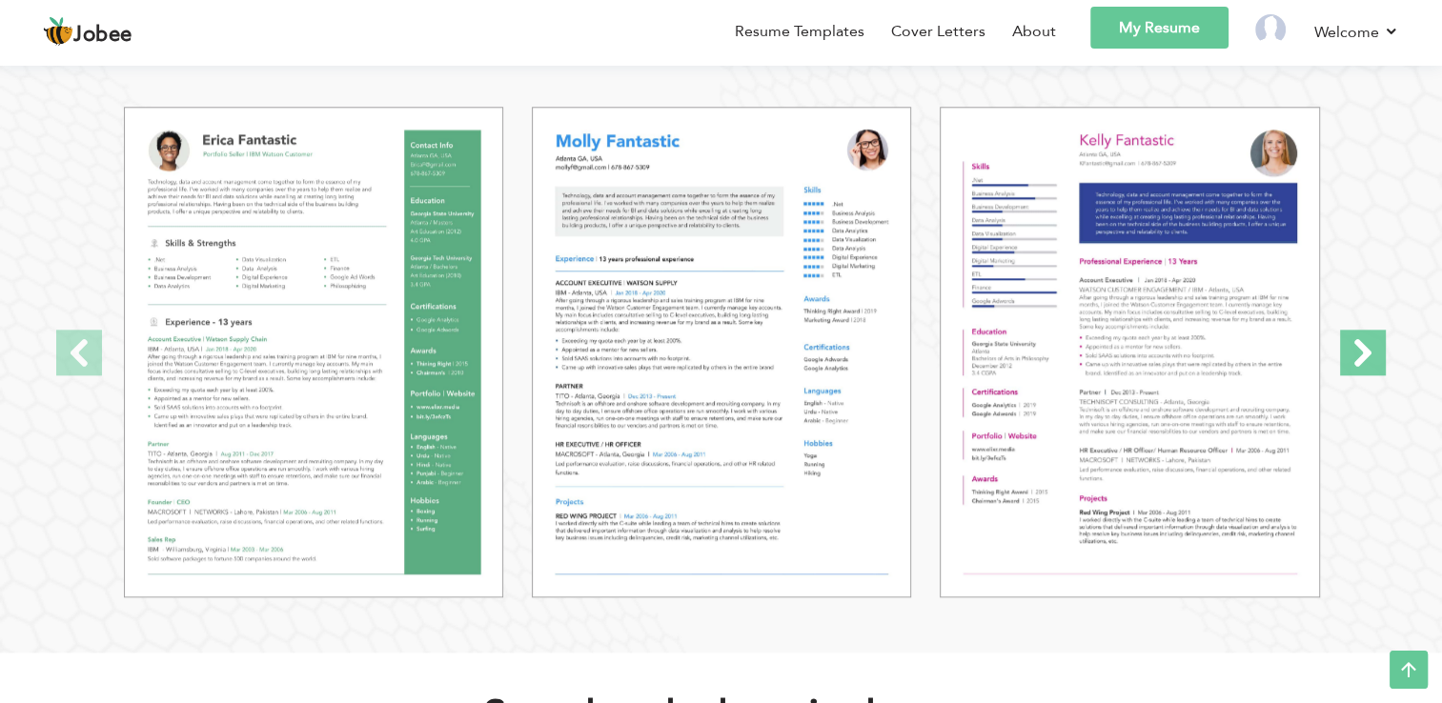
click at [1354, 351] on span at bounding box center [1363, 353] width 46 height 46
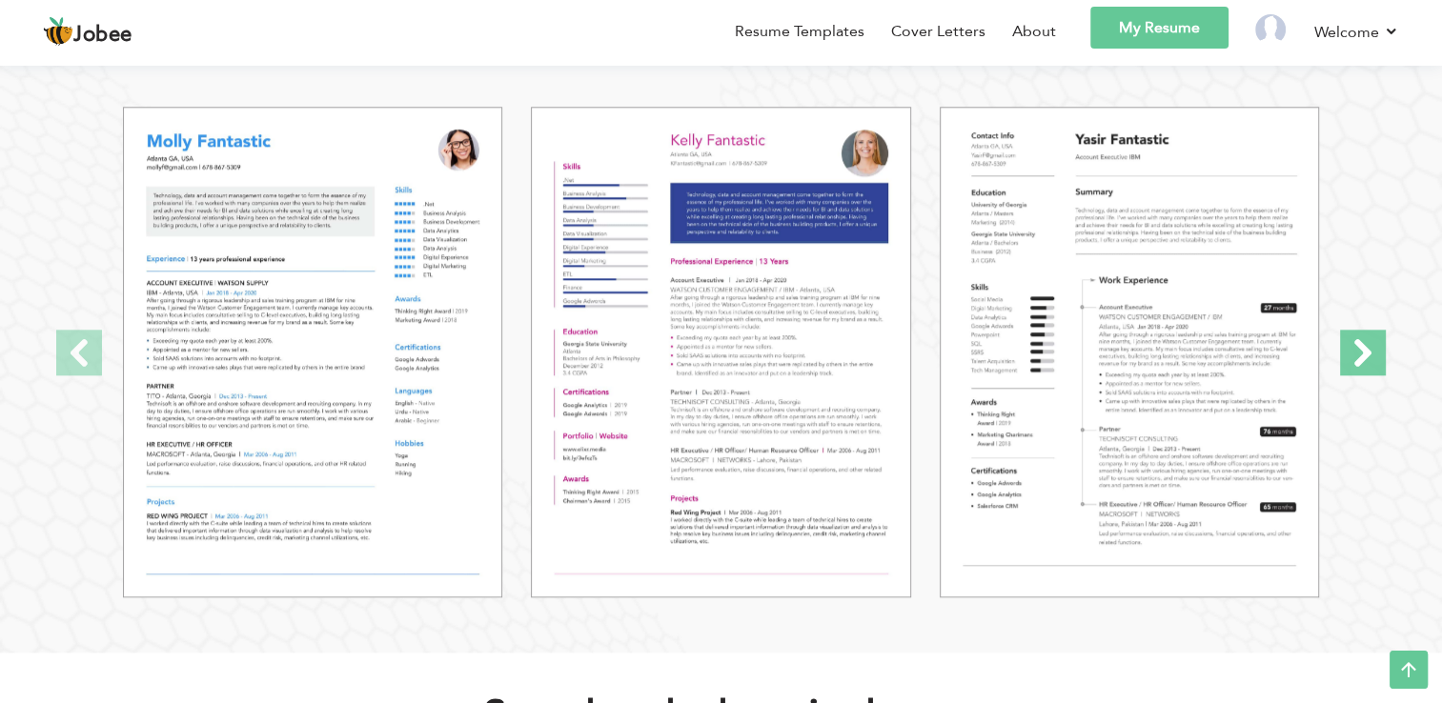
click at [1354, 351] on span at bounding box center [1363, 353] width 46 height 46
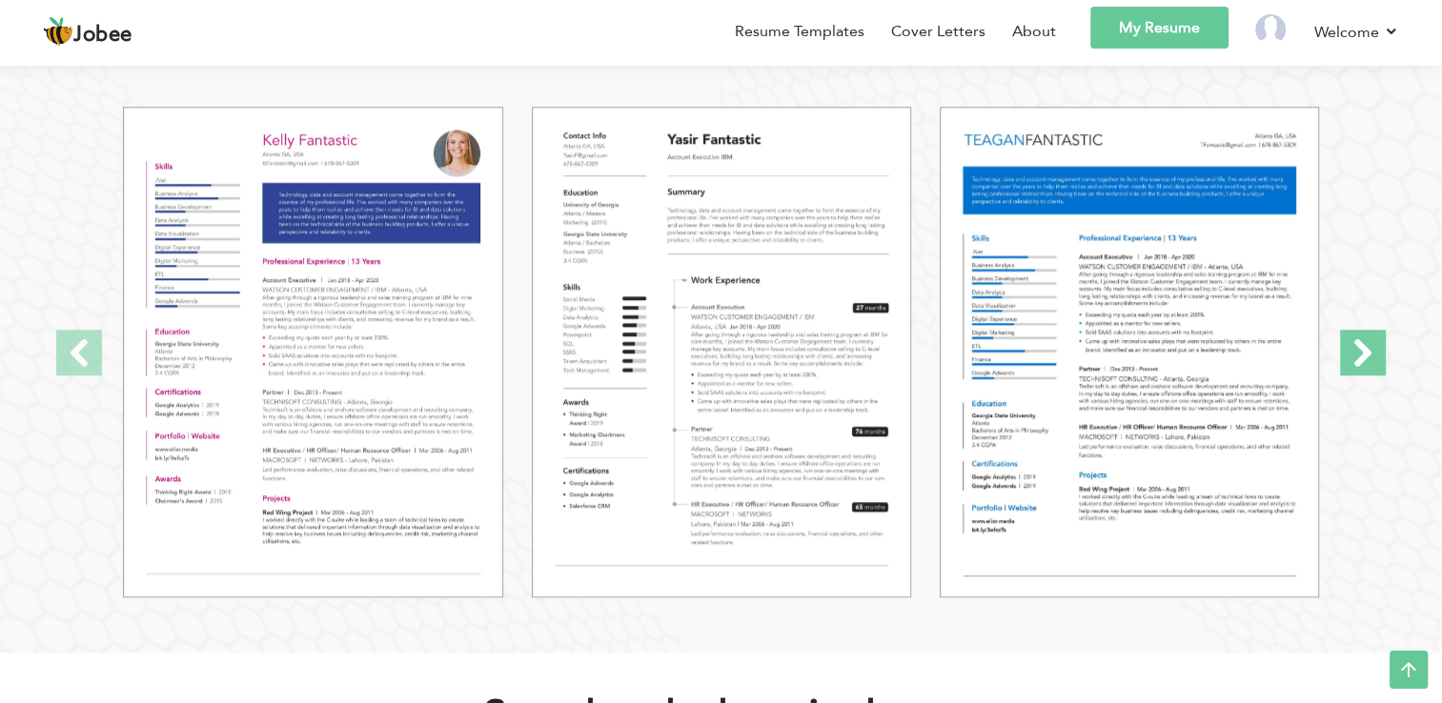
click at [1354, 351] on span at bounding box center [1363, 353] width 46 height 46
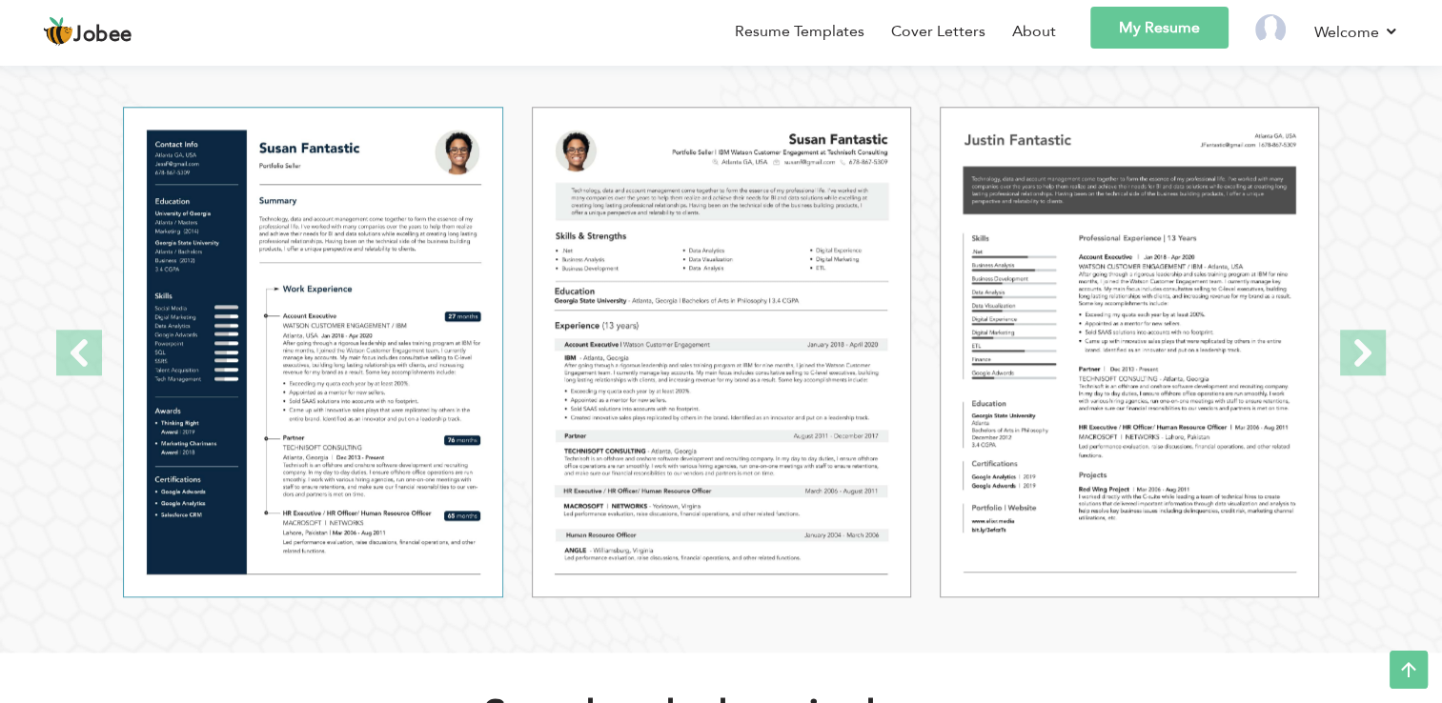
click at [305, 407] on img at bounding box center [312, 352] width 379 height 491
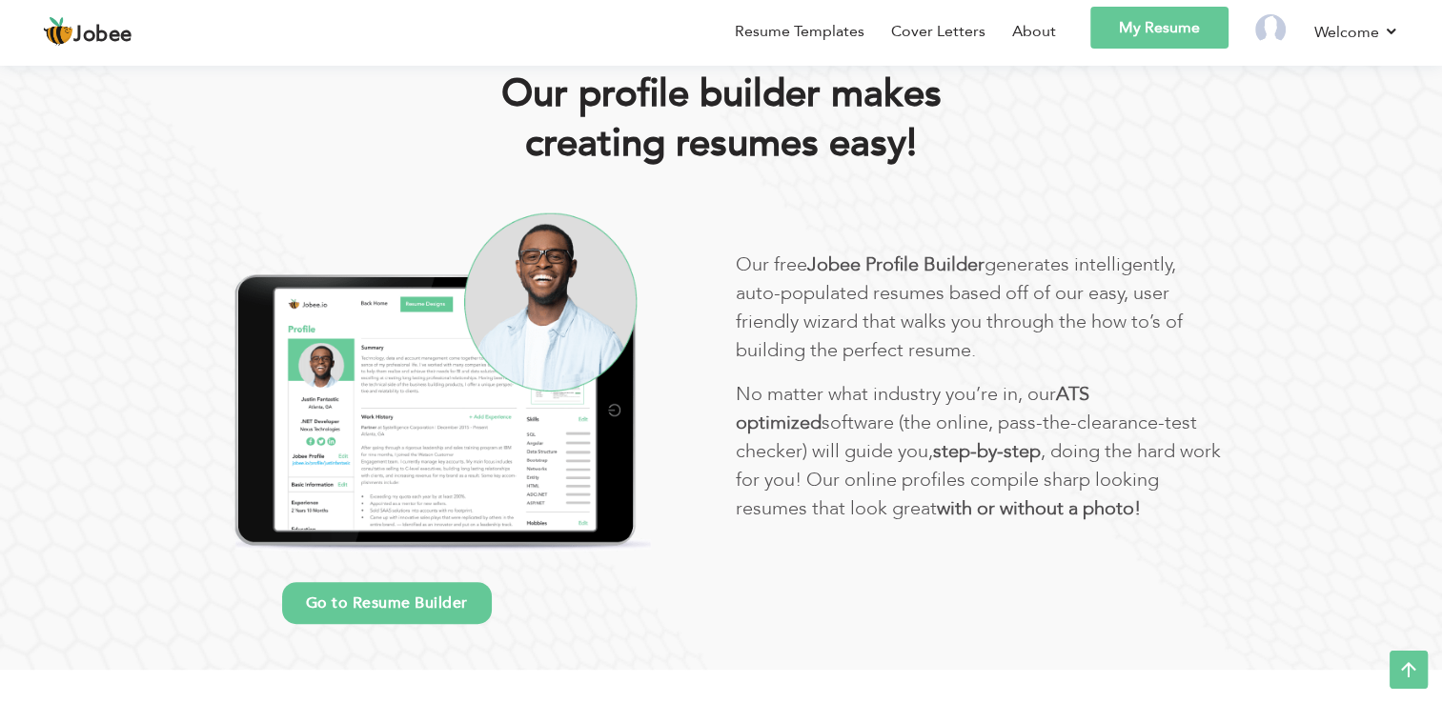
scroll to position [1056, 0]
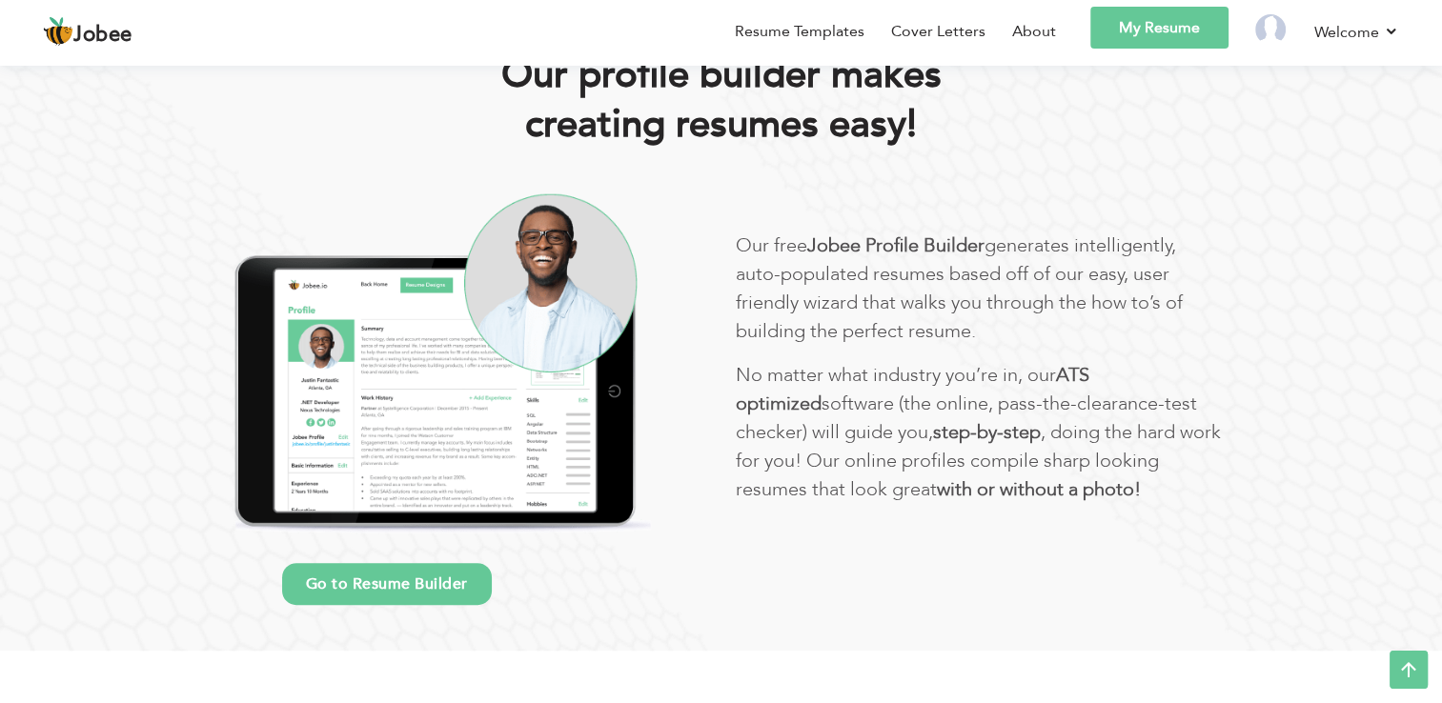
click at [454, 581] on link "Go to Resume Builder" at bounding box center [387, 584] width 210 height 42
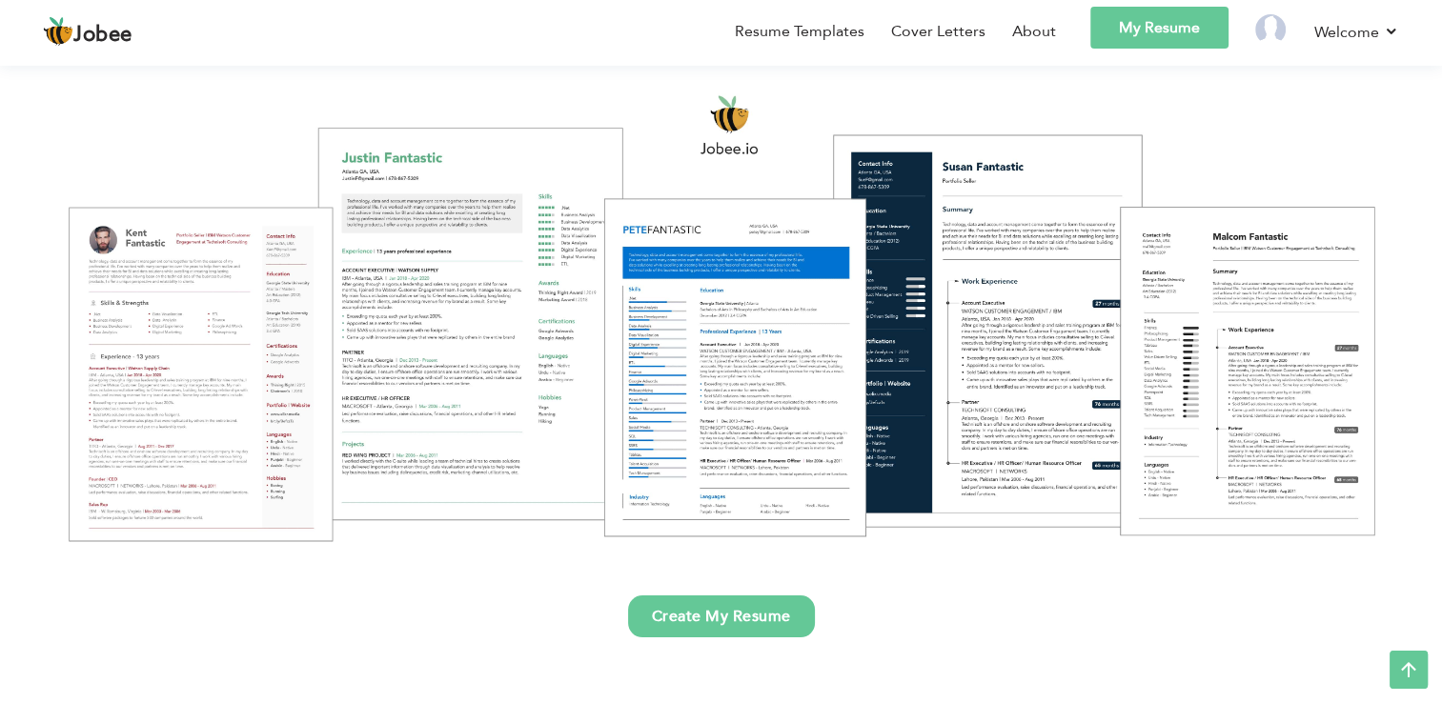
scroll to position [179, 0]
click at [790, 32] on link "Resume Templates" at bounding box center [800, 31] width 130 height 23
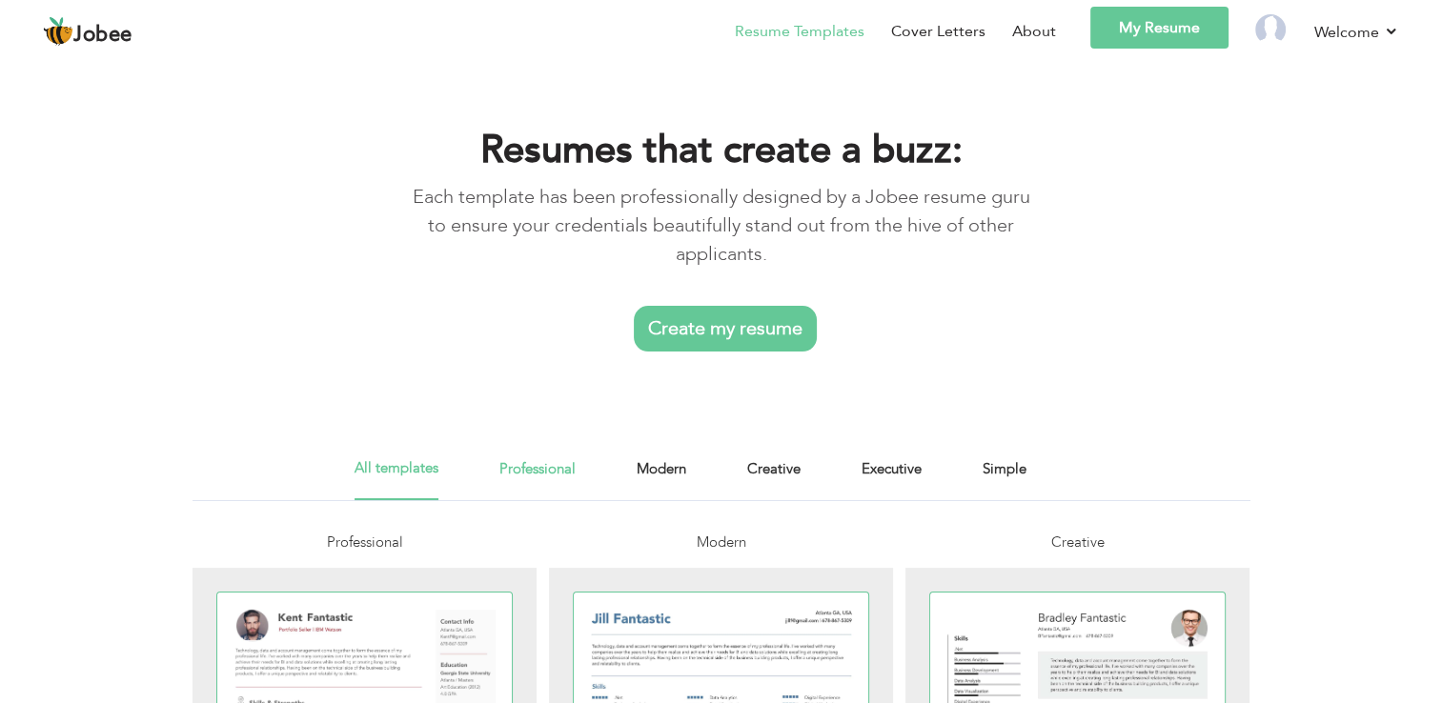
click at [555, 470] on link "Professional" at bounding box center [537, 478] width 76 height 43
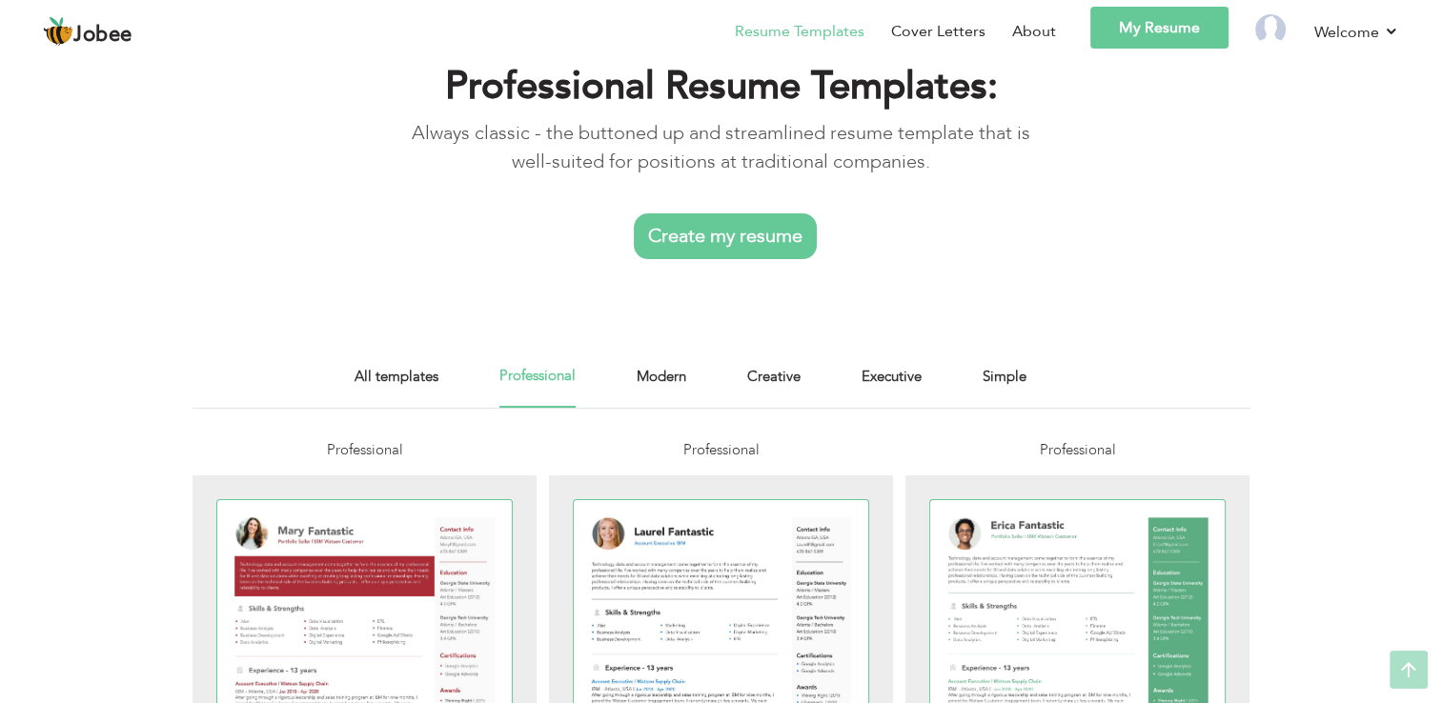
scroll to position [38, 0]
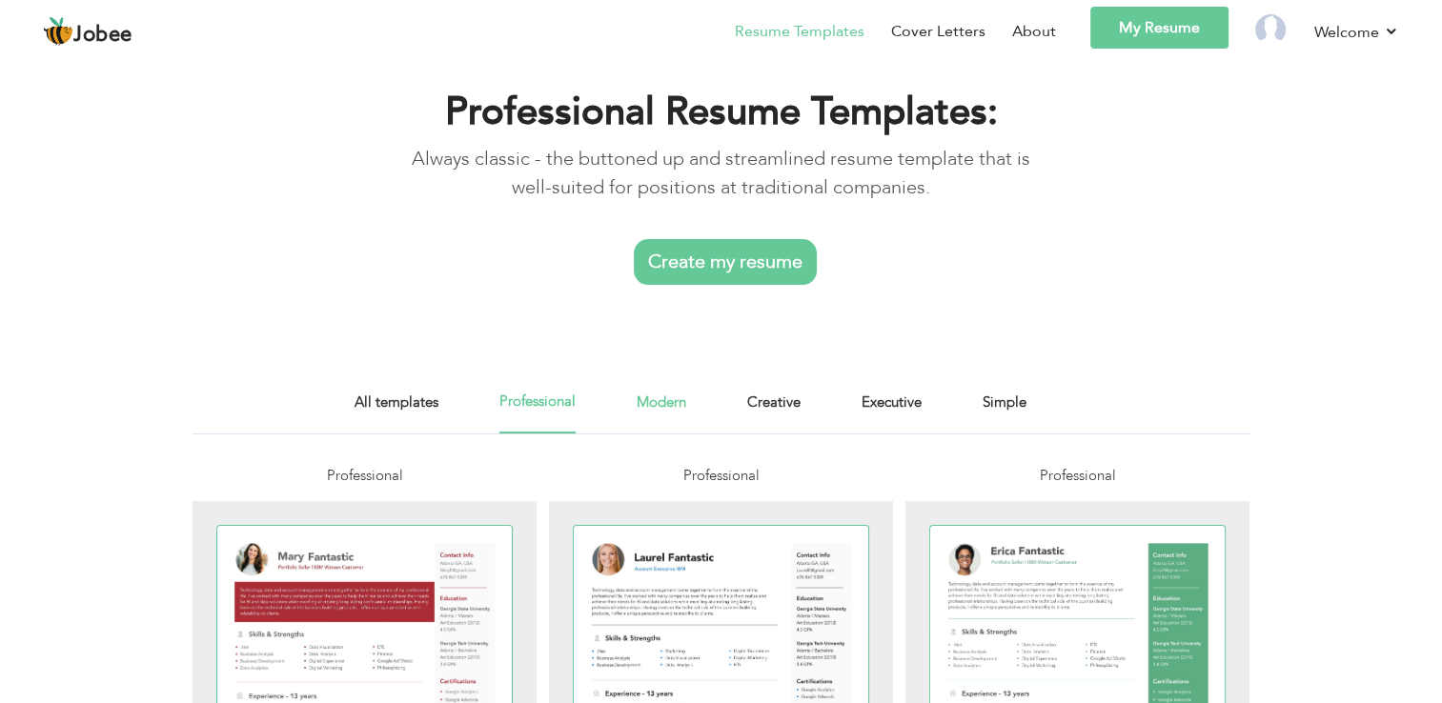
click at [675, 406] on link "Modern" at bounding box center [662, 412] width 50 height 43
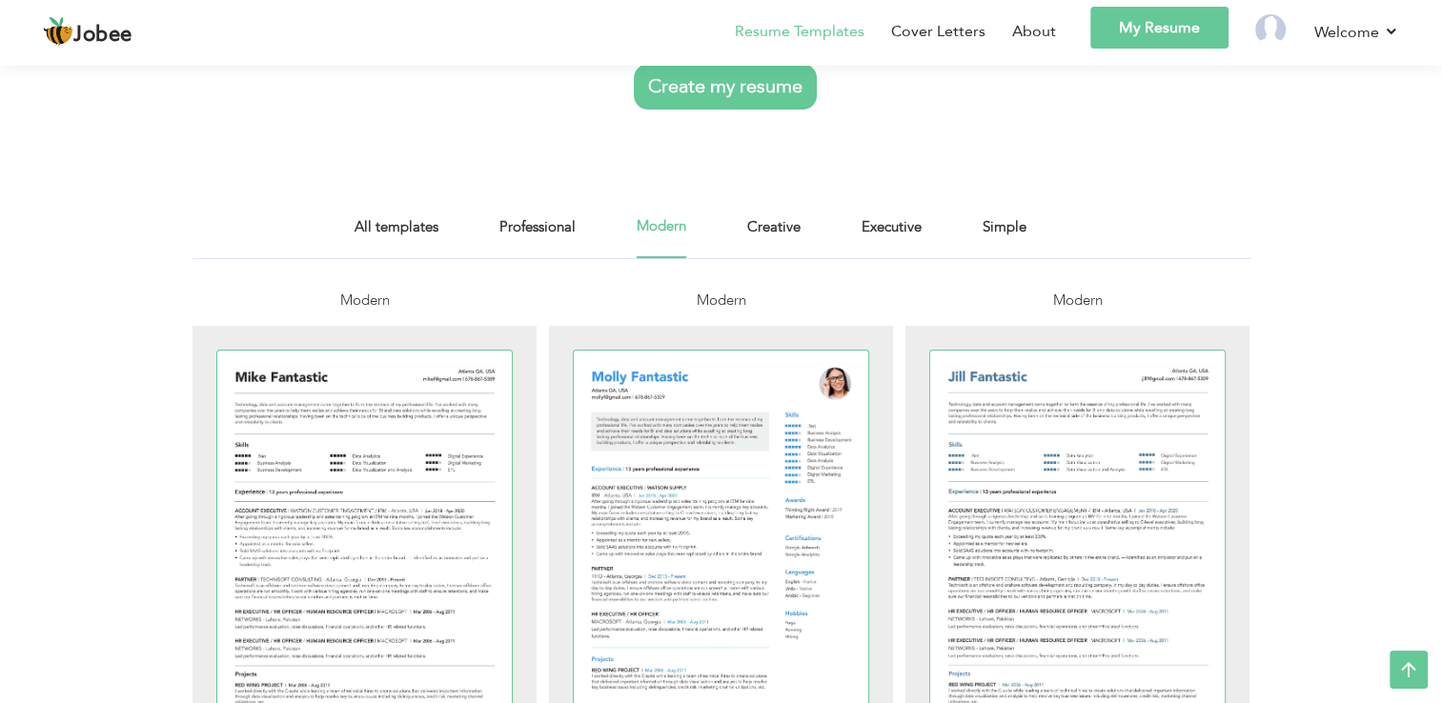
scroll to position [191, 0]
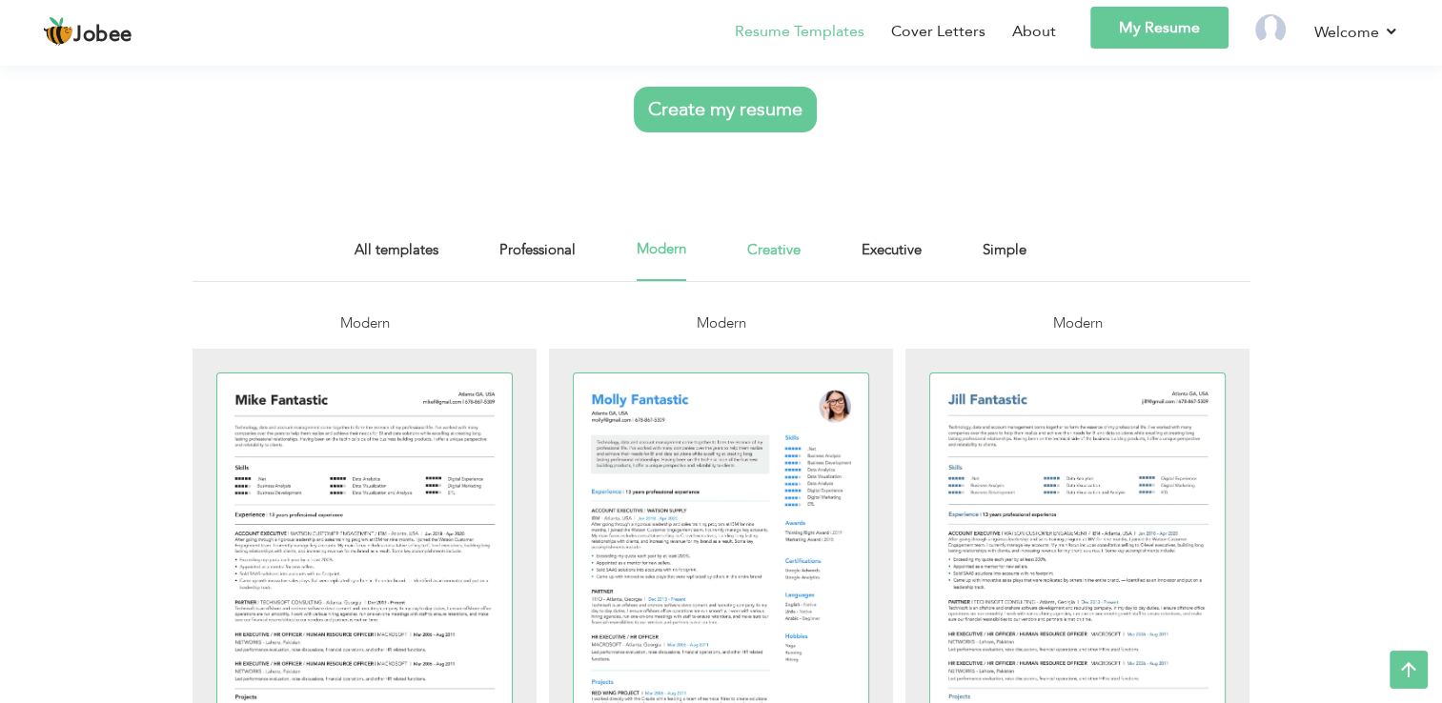
click at [779, 249] on link "Creative" at bounding box center [773, 259] width 53 height 43
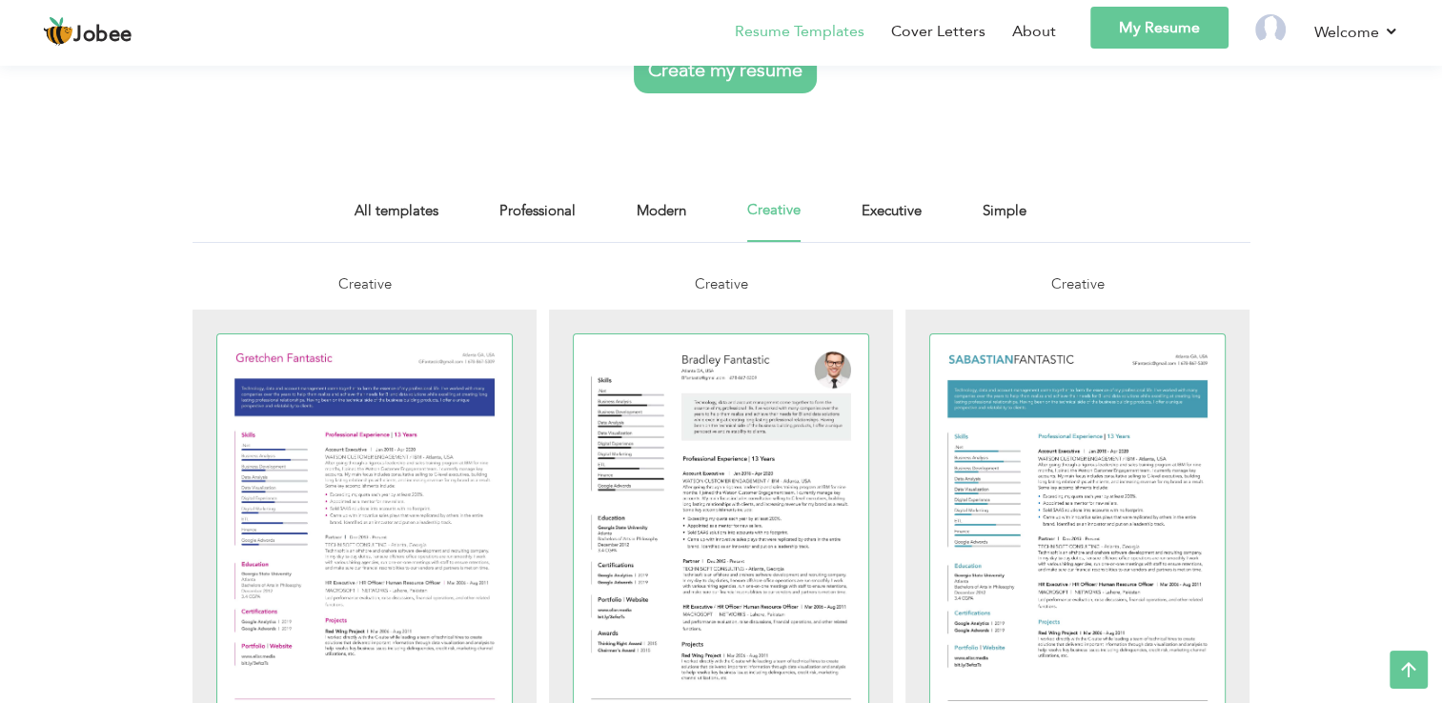
scroll to position [191, 0]
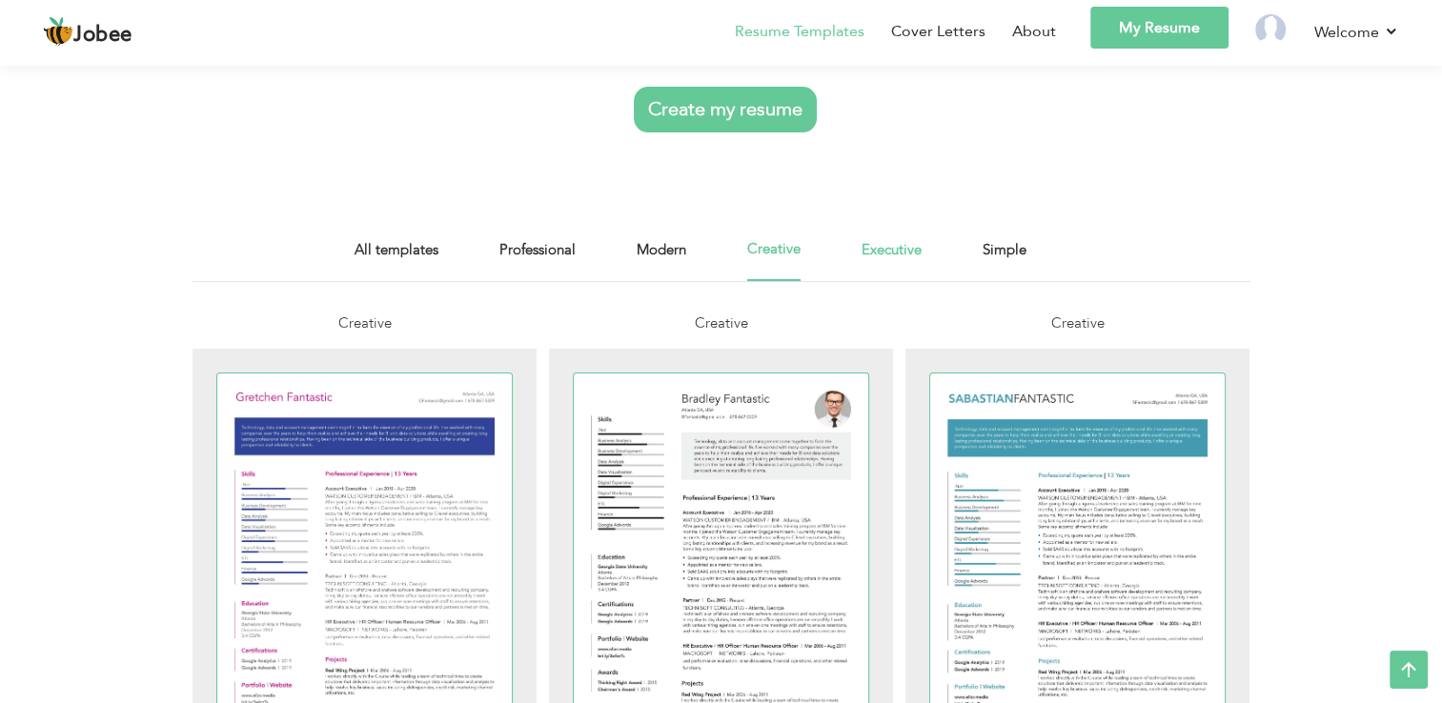
click at [877, 244] on link "Executive" at bounding box center [891, 259] width 60 height 43
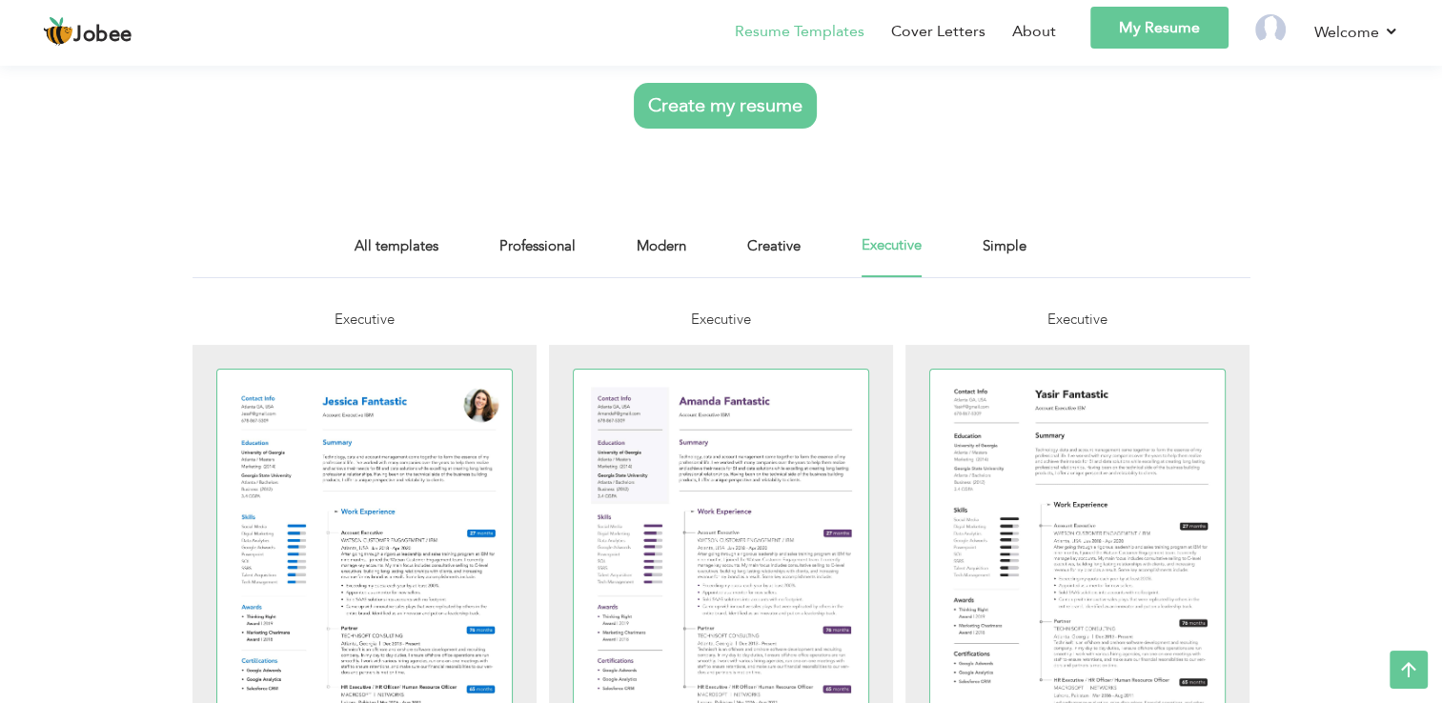
scroll to position [191, 0]
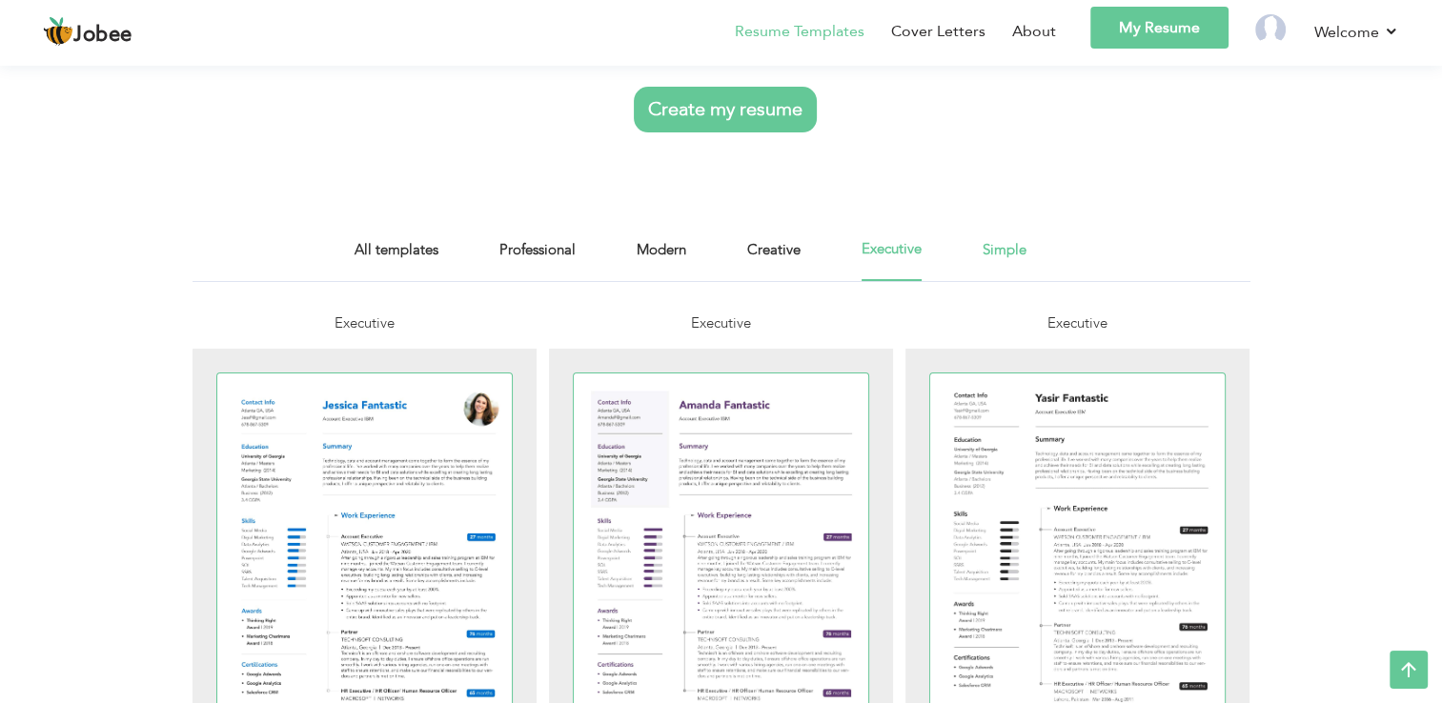
click at [997, 253] on link "Simple" at bounding box center [1005, 259] width 44 height 43
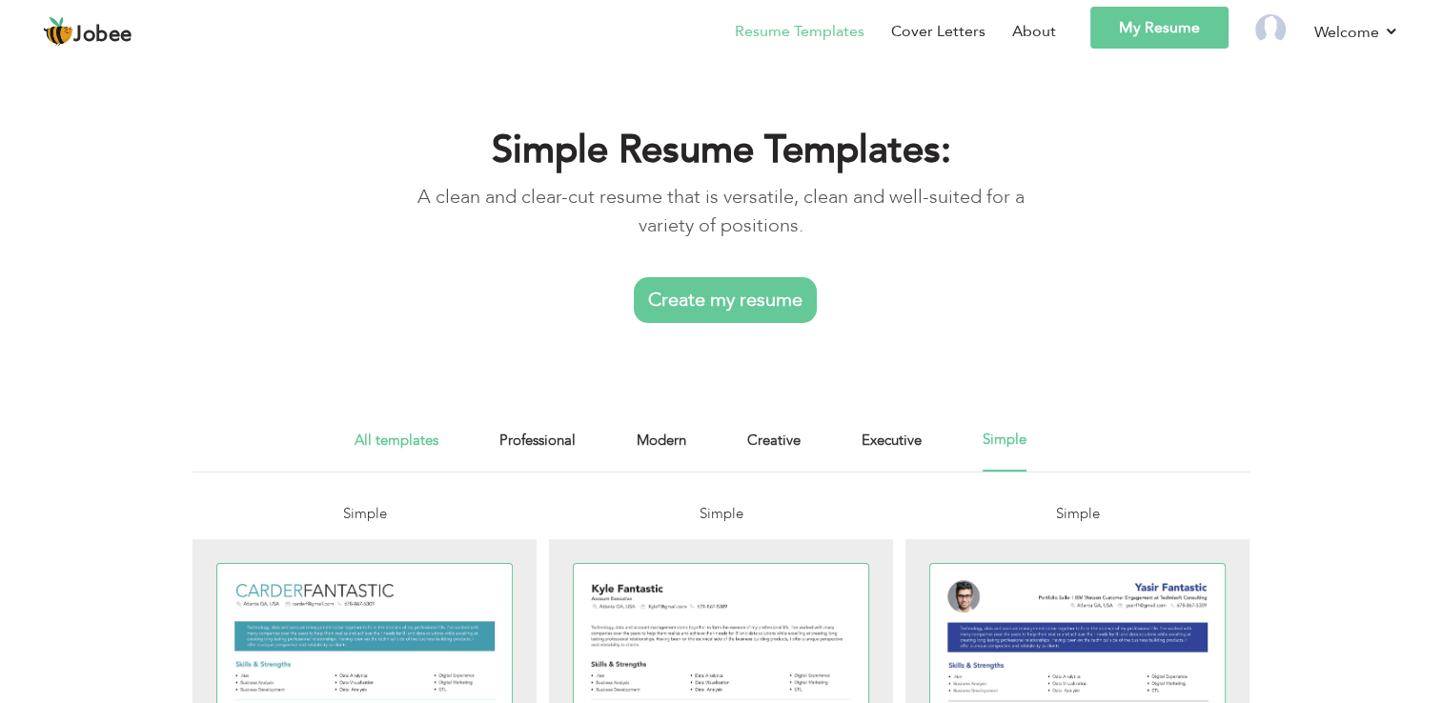
click at [408, 450] on link "All templates" at bounding box center [397, 450] width 84 height 43
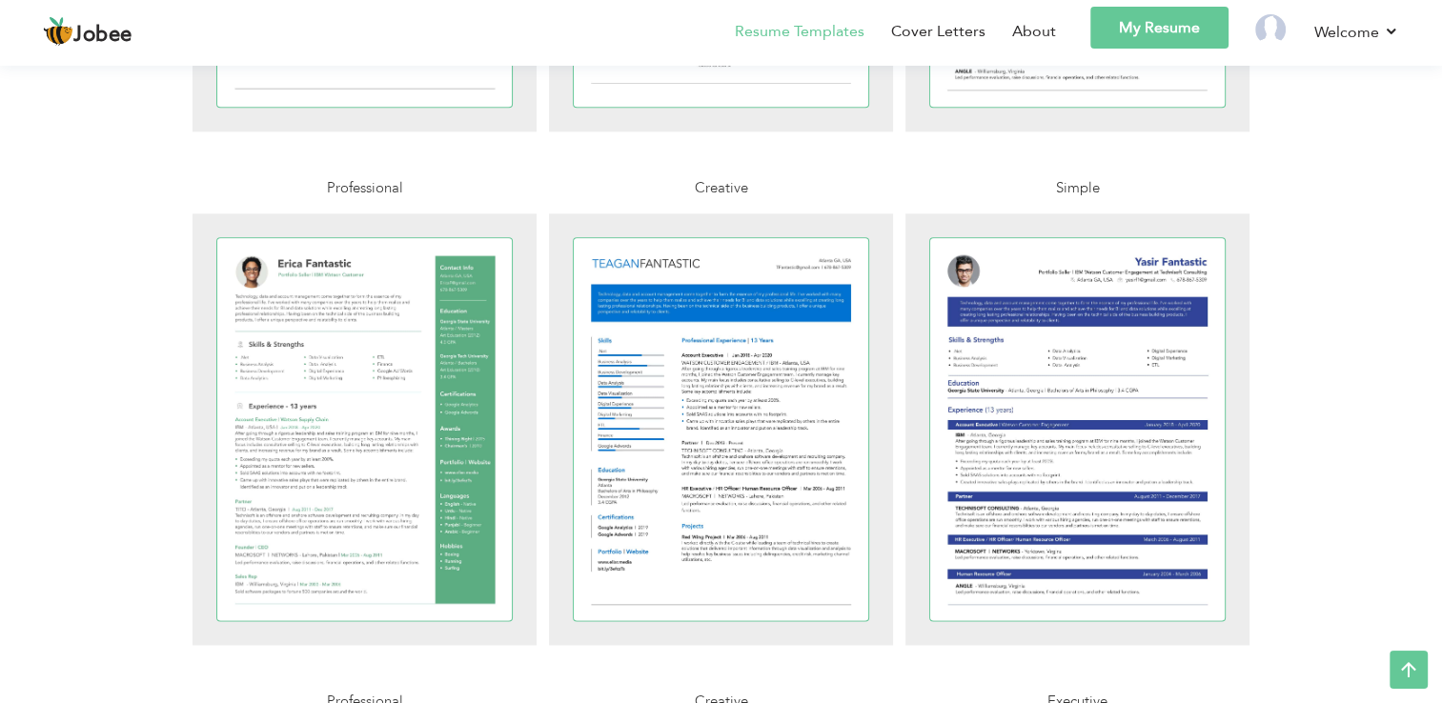
scroll to position [2440, 0]
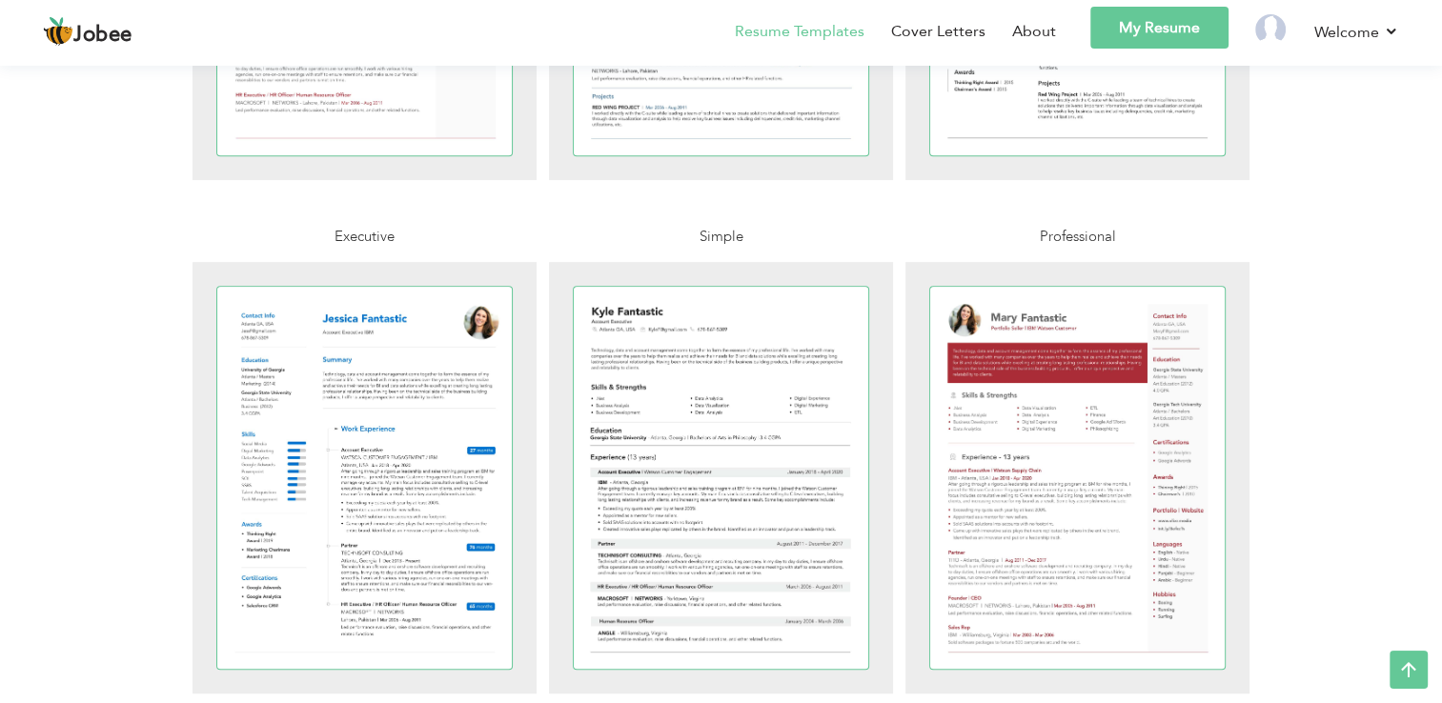
scroll to position [839, 0]
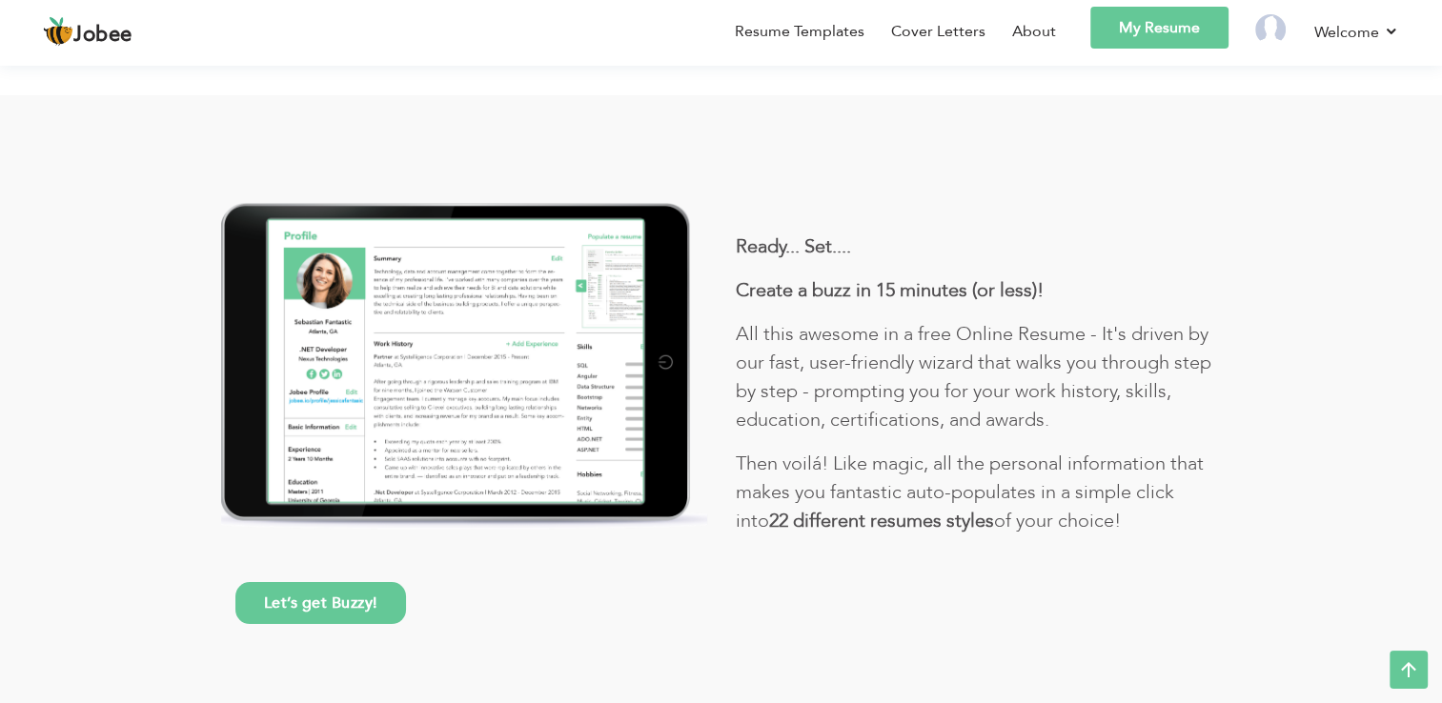
scroll to position [80, 0]
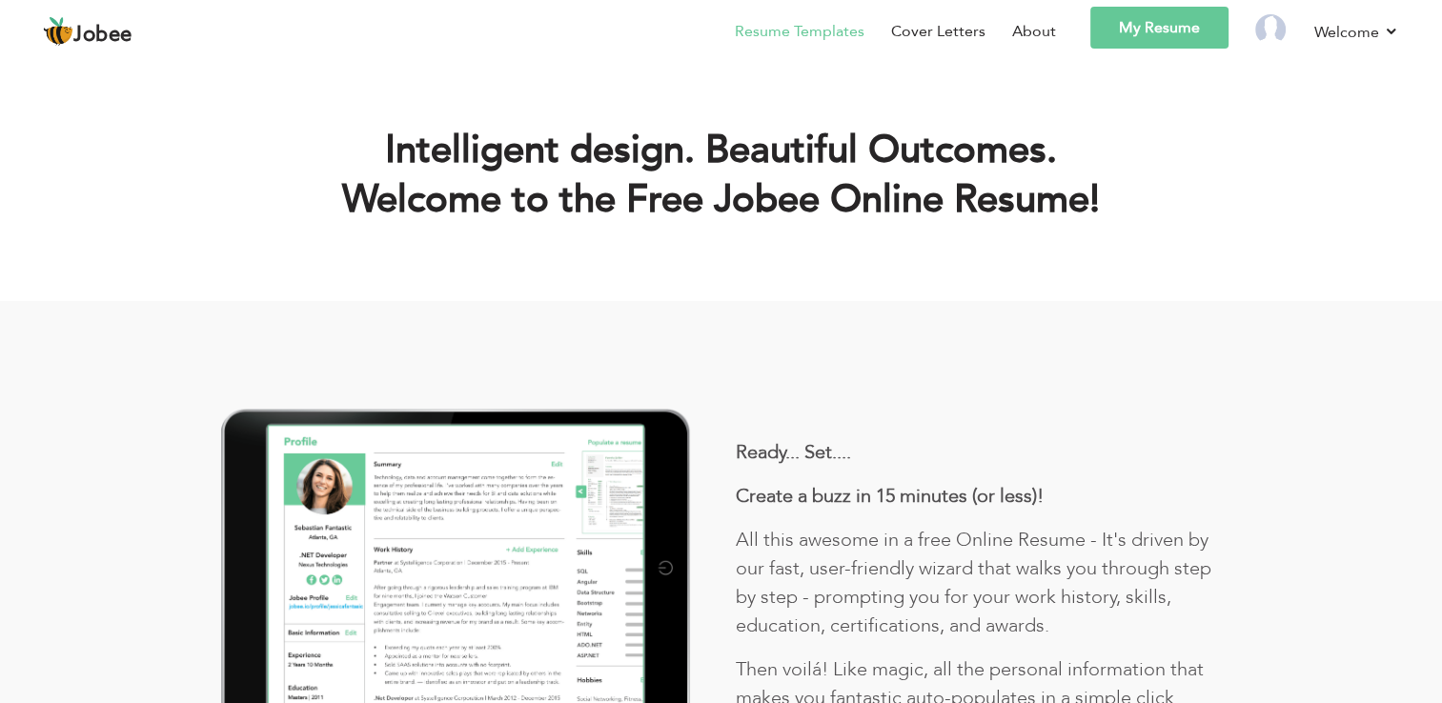
click at [842, 29] on link "Resume Templates" at bounding box center [800, 31] width 130 height 23
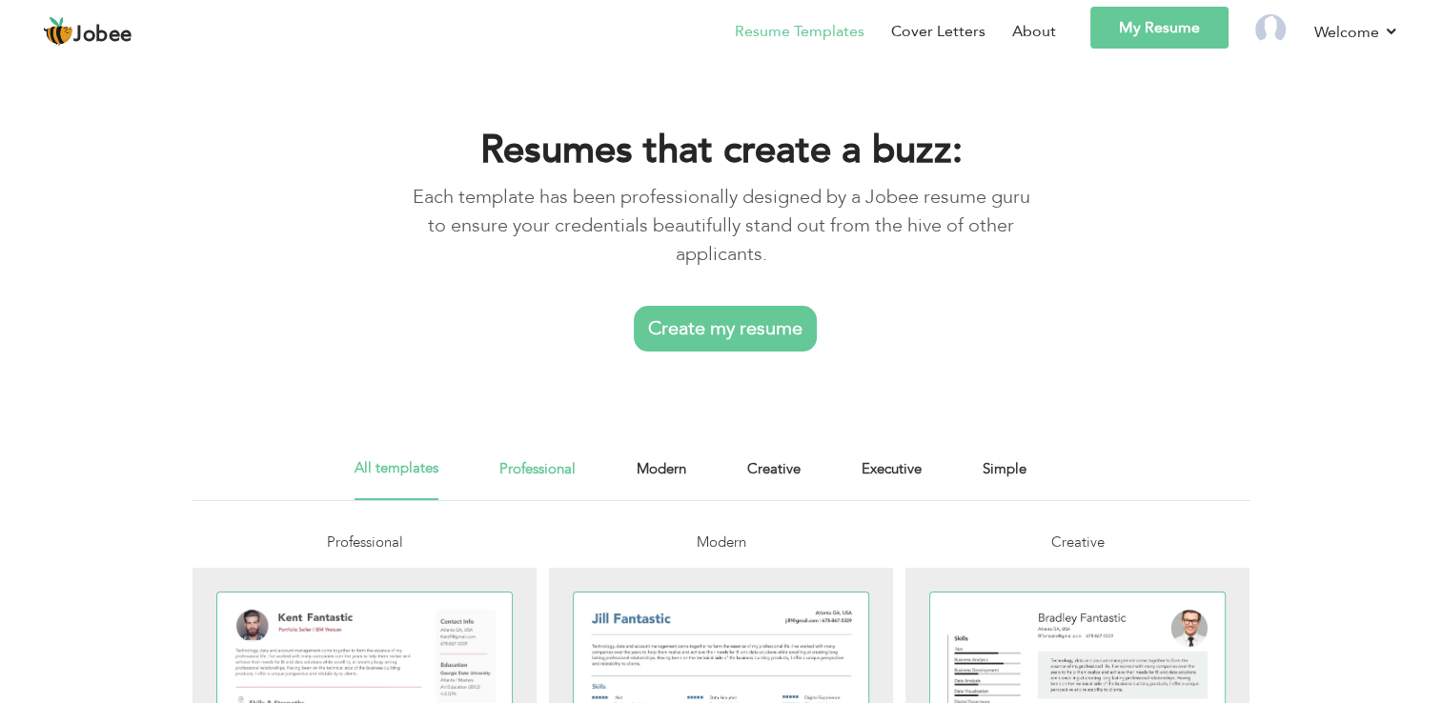
click at [553, 460] on link "Professional" at bounding box center [537, 478] width 76 height 43
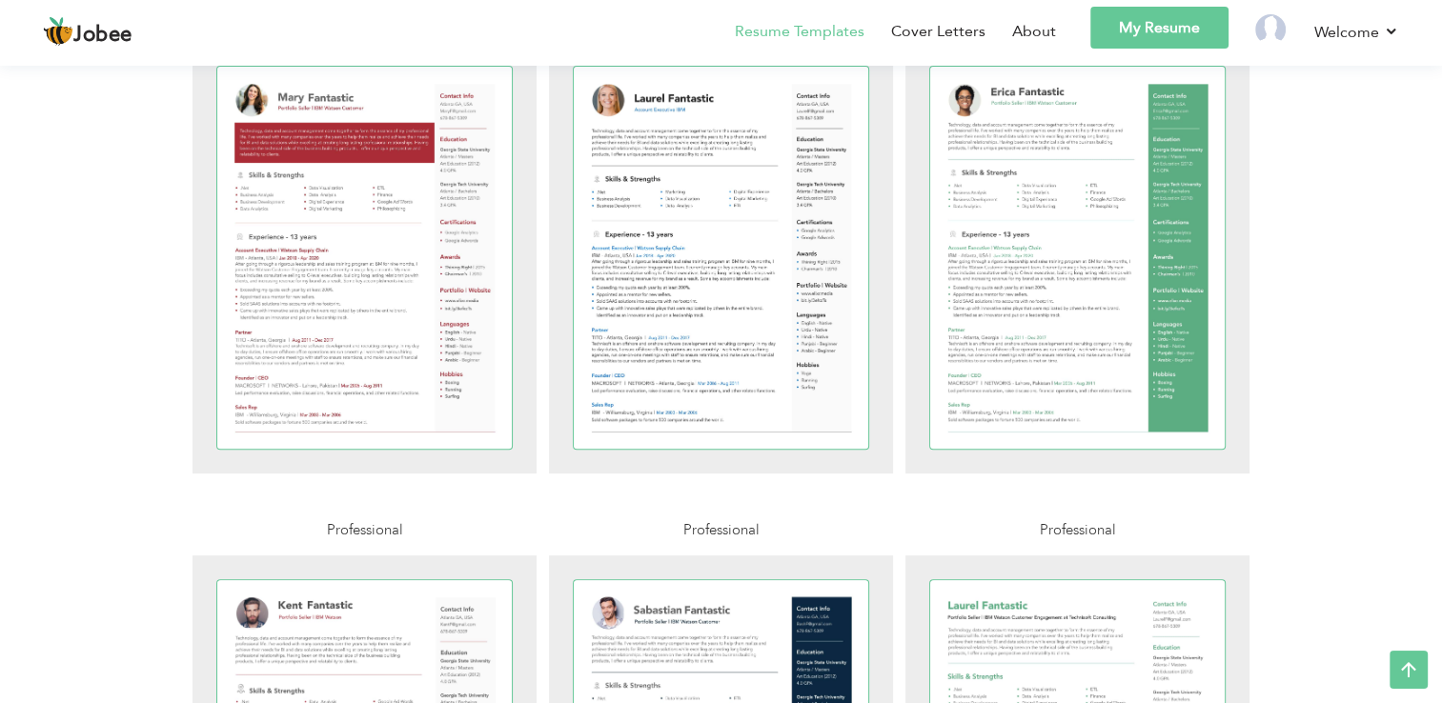
scroll to position [496, 0]
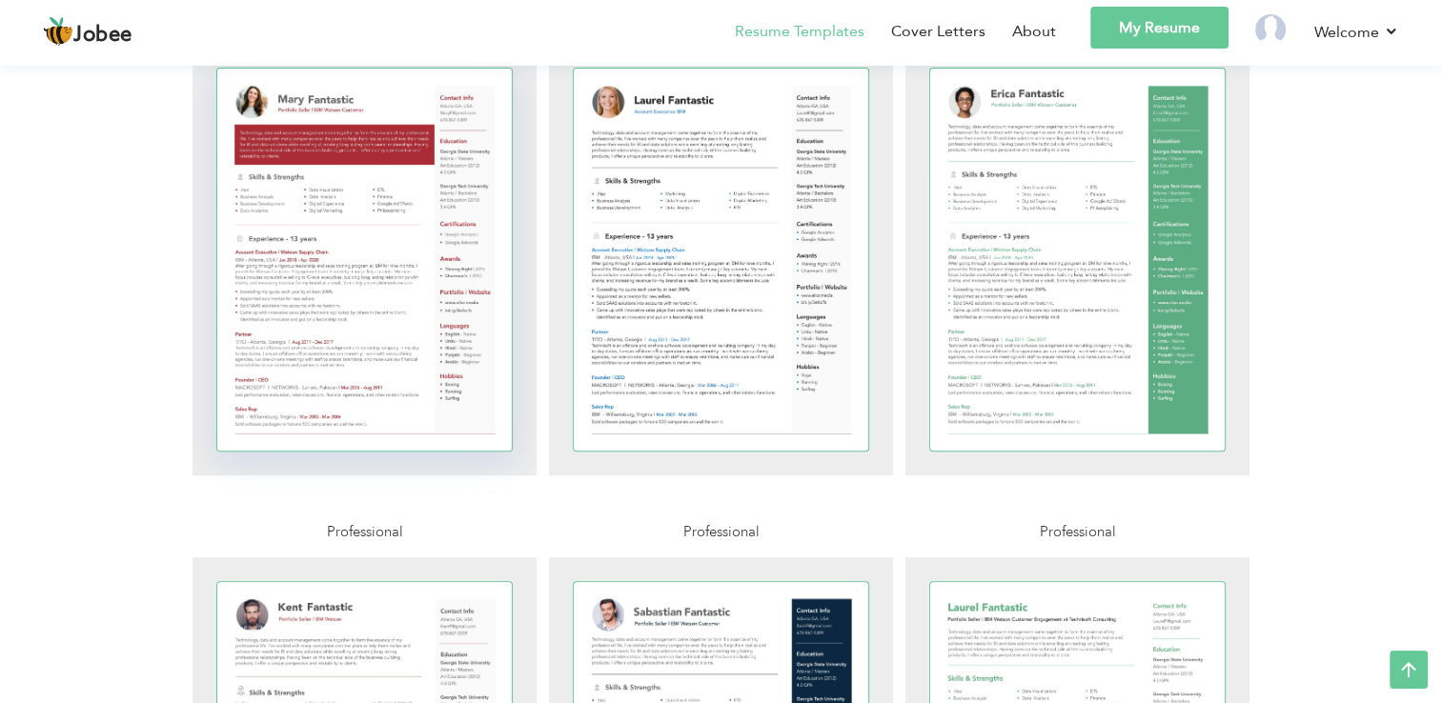
click at [380, 299] on div at bounding box center [364, 260] width 295 height 382
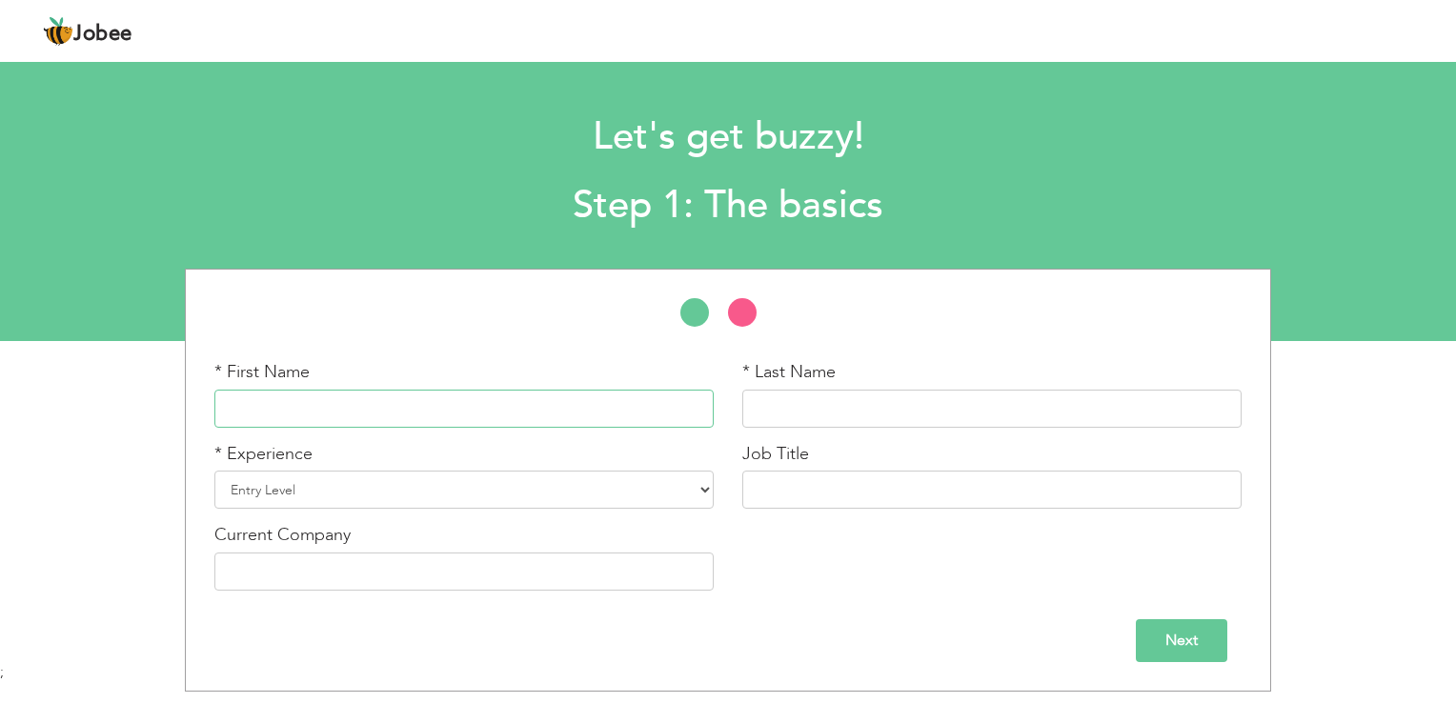
click at [279, 390] on input "text" at bounding box center [463, 409] width 499 height 38
type input "a"
type input "Afshan Islam"
click at [759, 403] on input "text" at bounding box center [991, 409] width 499 height 38
type input "Abbasi"
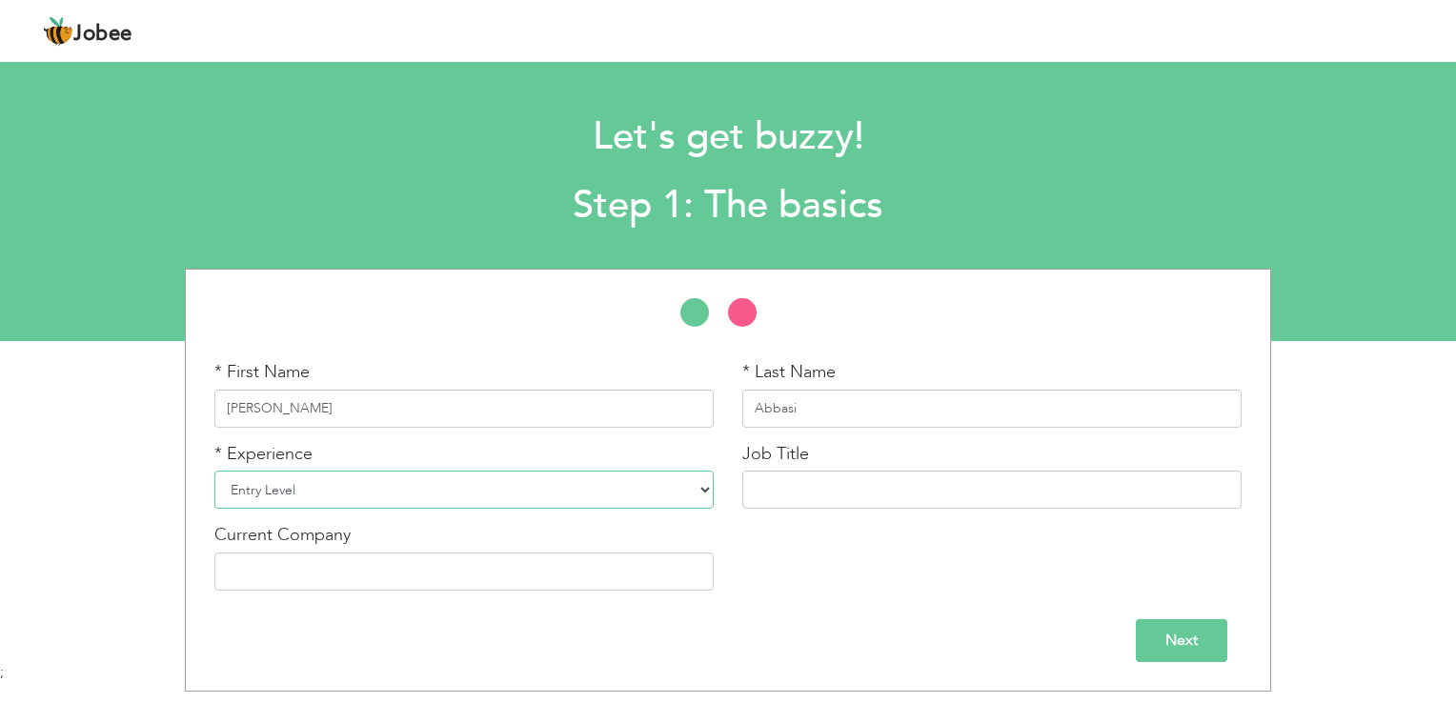
click at [705, 492] on select "Entry Level Less than 1 Year 1 Year 2 Years 3 Years 4 Years 5 Years 6 Years 7 Y…" at bounding box center [463, 490] width 499 height 38
select select "10"
click at [214, 471] on select "Entry Level Less than 1 Year 1 Year 2 Years 3 Years 4 Years 5 Years 6 Years 7 Y…" at bounding box center [463, 490] width 499 height 38
click at [817, 484] on input "text" at bounding box center [991, 490] width 499 height 38
click at [751, 486] on input "Teacher" at bounding box center [991, 490] width 499 height 38
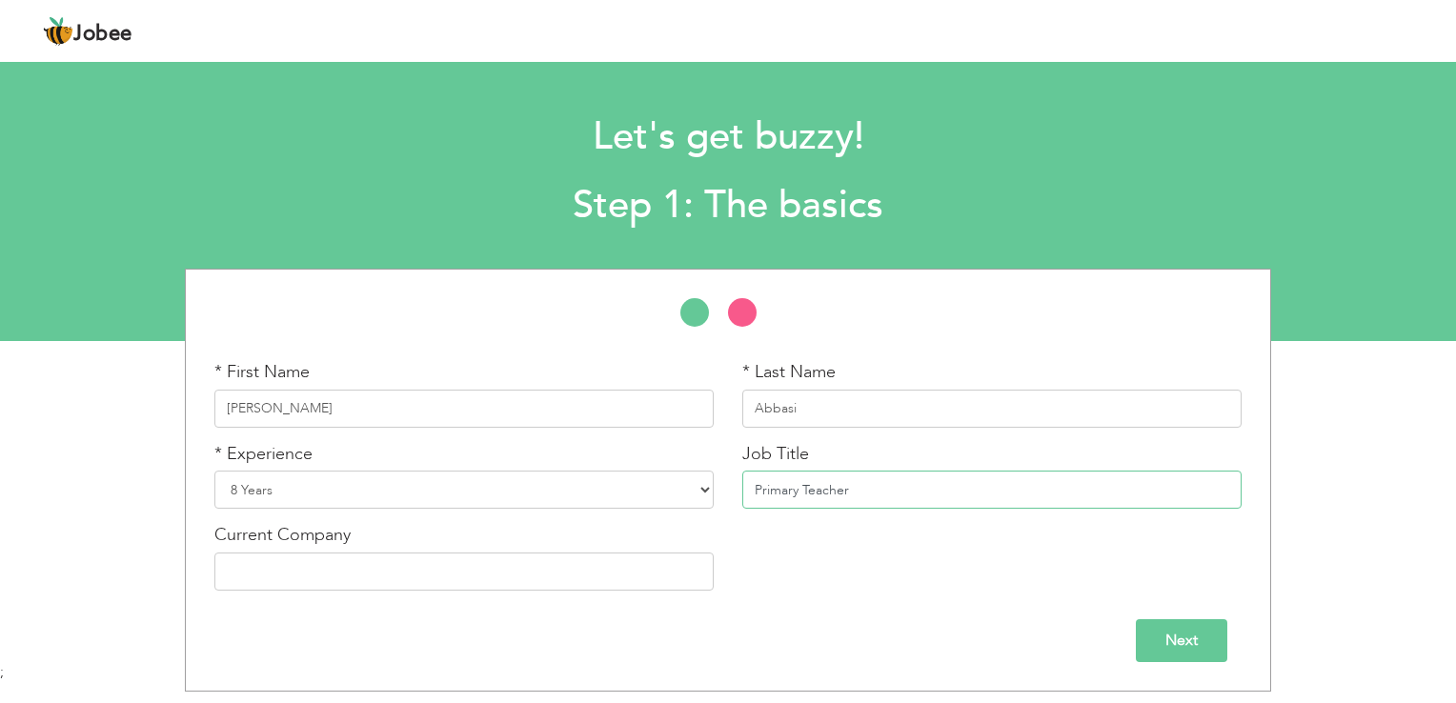
type input "Primary Teacher"
click at [517, 571] on input "text" at bounding box center [463, 572] width 499 height 38
type input "Punjab Education Department"
click at [1205, 639] on input "Next" at bounding box center [1181, 640] width 91 height 43
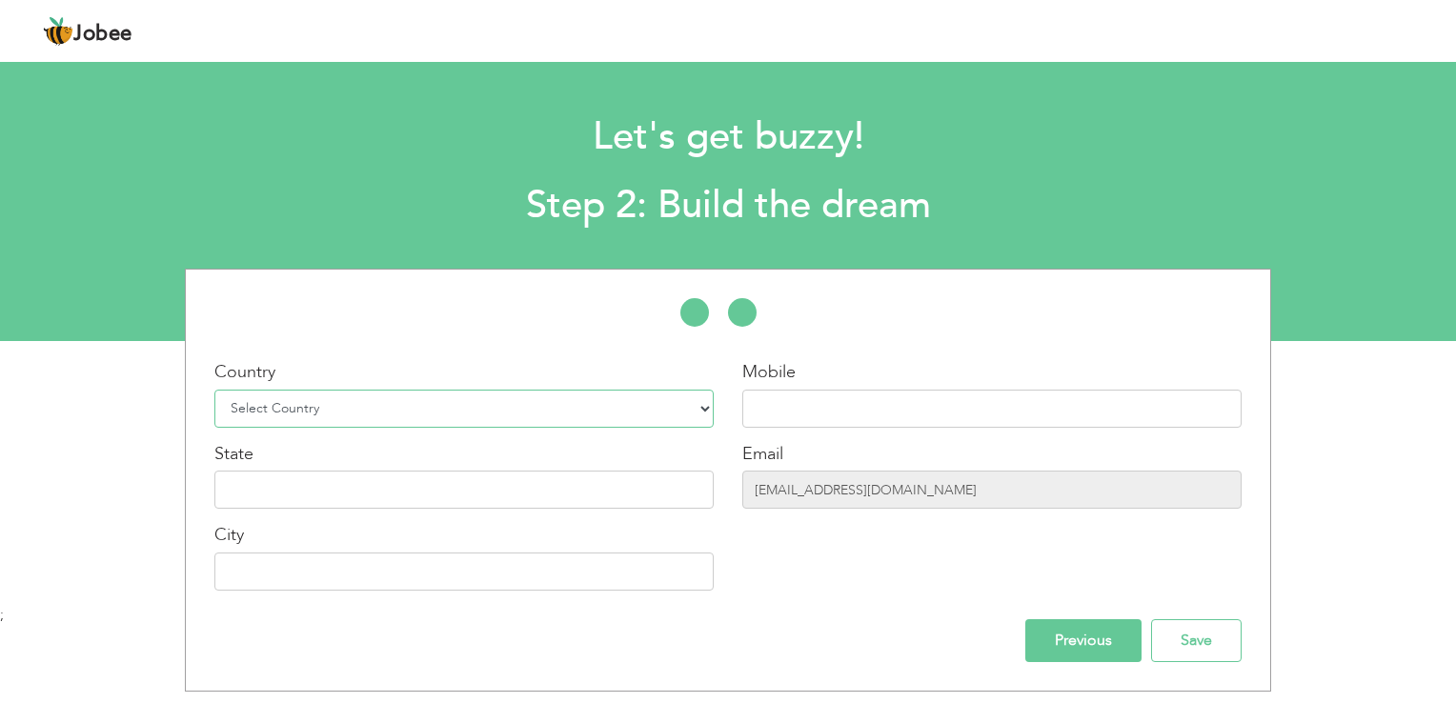
click at [698, 403] on select "Select Country Afghanistan Albania Algeria American Samoa Andorra Angola Anguil…" at bounding box center [463, 409] width 499 height 38
select select "166"
click at [214, 390] on select "Select Country Afghanistan Albania Algeria American Samoa Andorra Angola Anguil…" at bounding box center [463, 409] width 499 height 38
click at [814, 406] on input "text" at bounding box center [991, 409] width 499 height 38
type input "+923345855181"
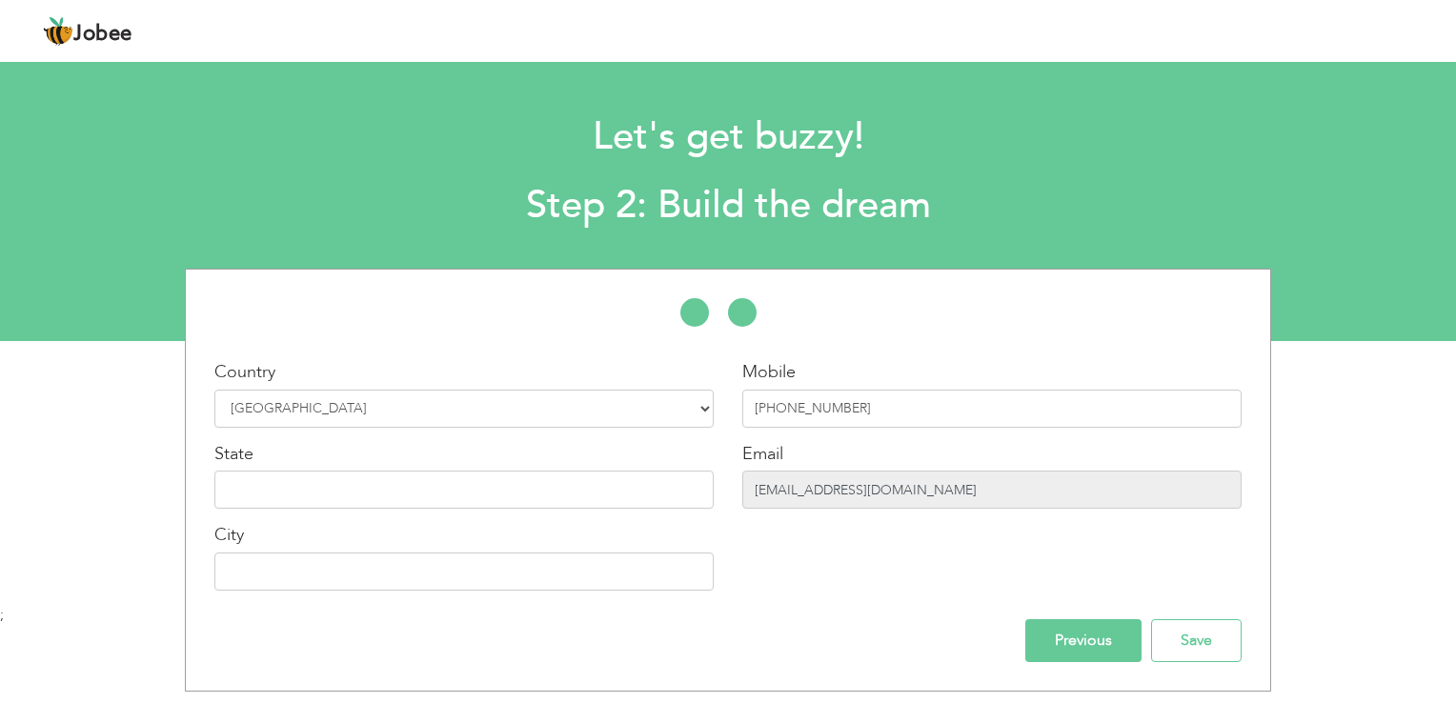
click at [914, 491] on input "irsabatool071@gmail.com" at bounding box center [991, 490] width 499 height 38
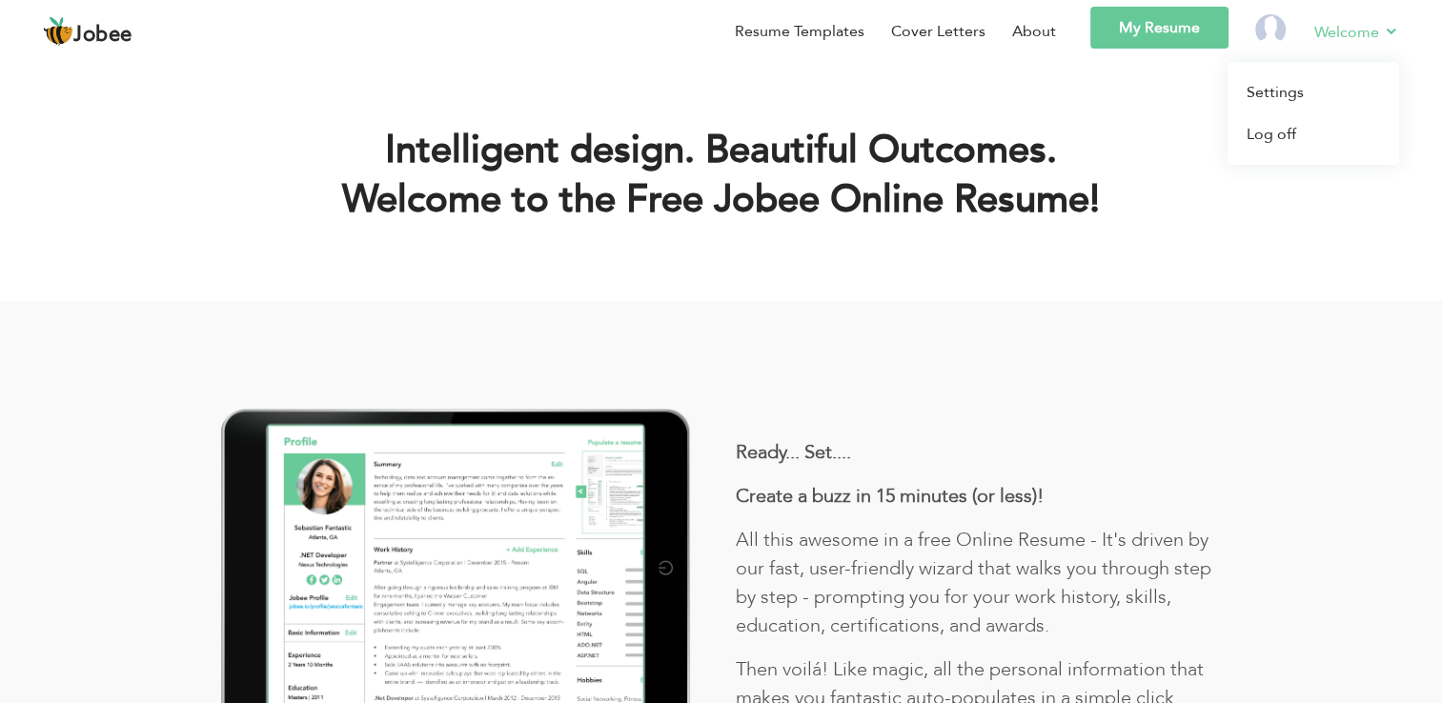
click at [1393, 37] on link "Welcome" at bounding box center [1356, 32] width 85 height 24
click at [1302, 139] on link "Log off" at bounding box center [1313, 134] width 172 height 42
click at [1283, 128] on link "Log off" at bounding box center [1313, 134] width 172 height 42
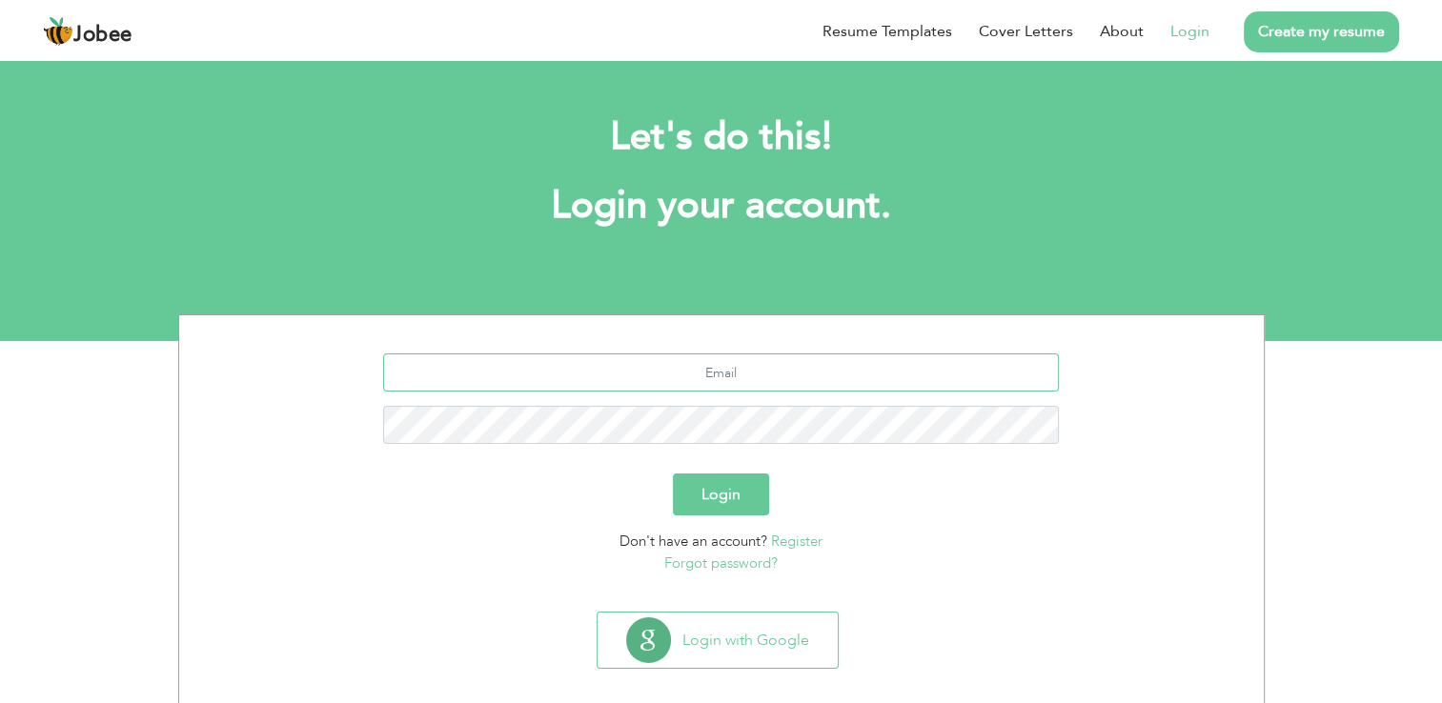
click at [801, 368] on input "text" at bounding box center [721, 373] width 676 height 38
type input "[EMAIL_ADDRESS][DOMAIN_NAME]"
click at [742, 498] on button "Login" at bounding box center [721, 495] width 96 height 42
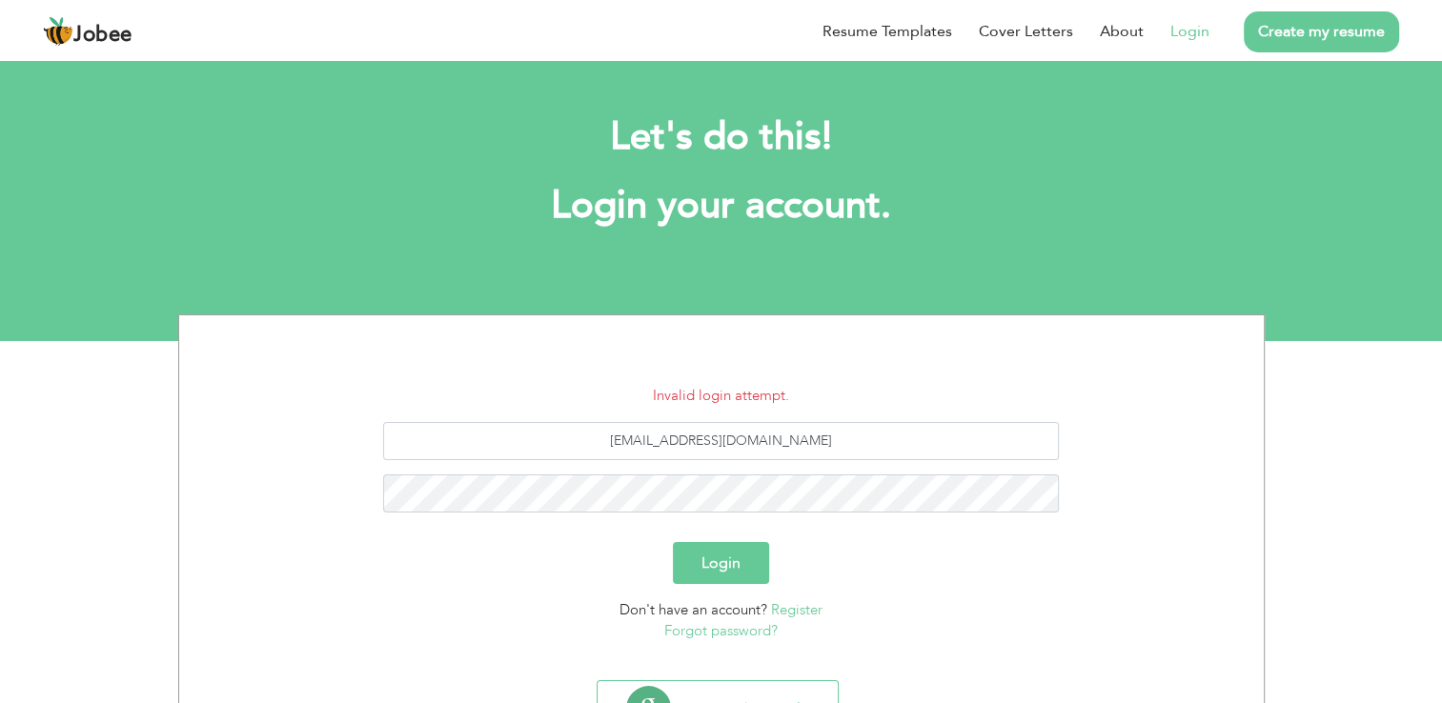
click at [739, 562] on button "Login" at bounding box center [721, 563] width 96 height 42
click at [718, 557] on button "Login" at bounding box center [721, 563] width 96 height 42
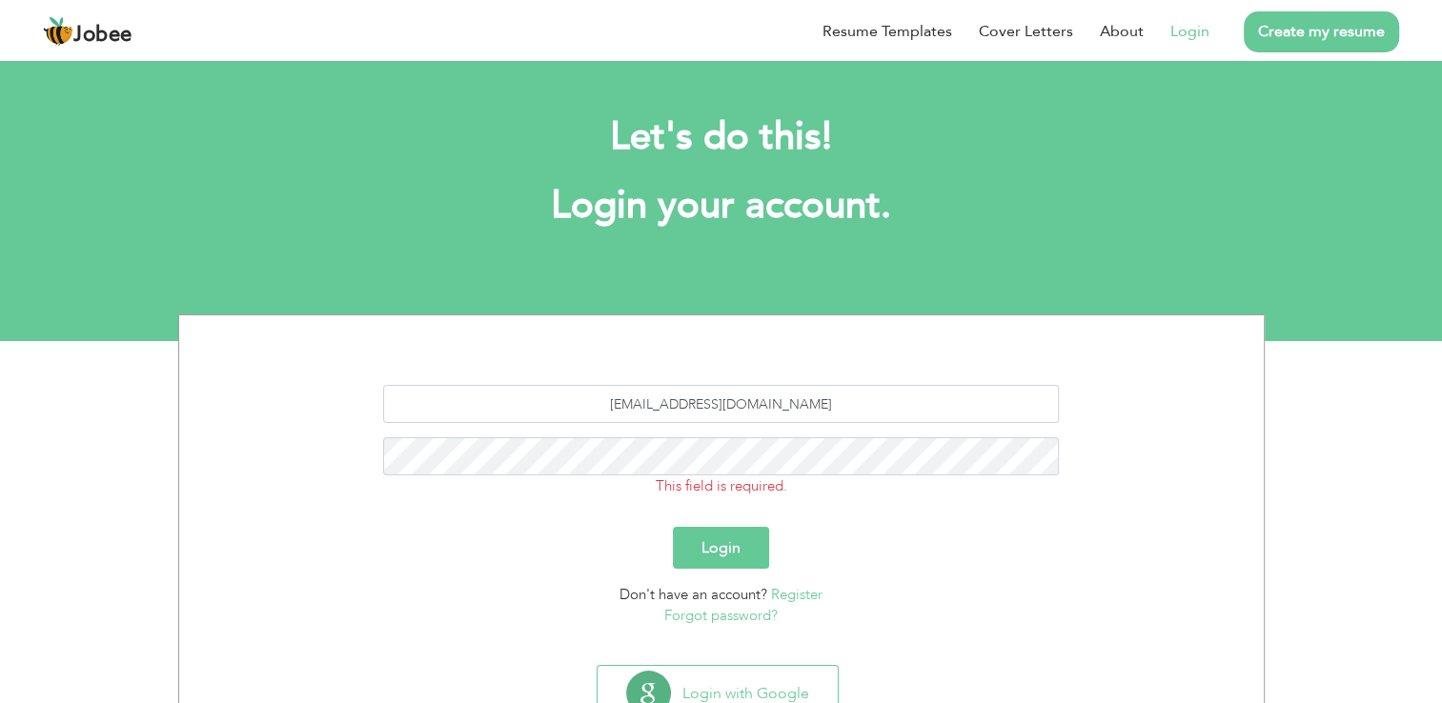
click at [793, 598] on link "Register" at bounding box center [796, 594] width 51 height 19
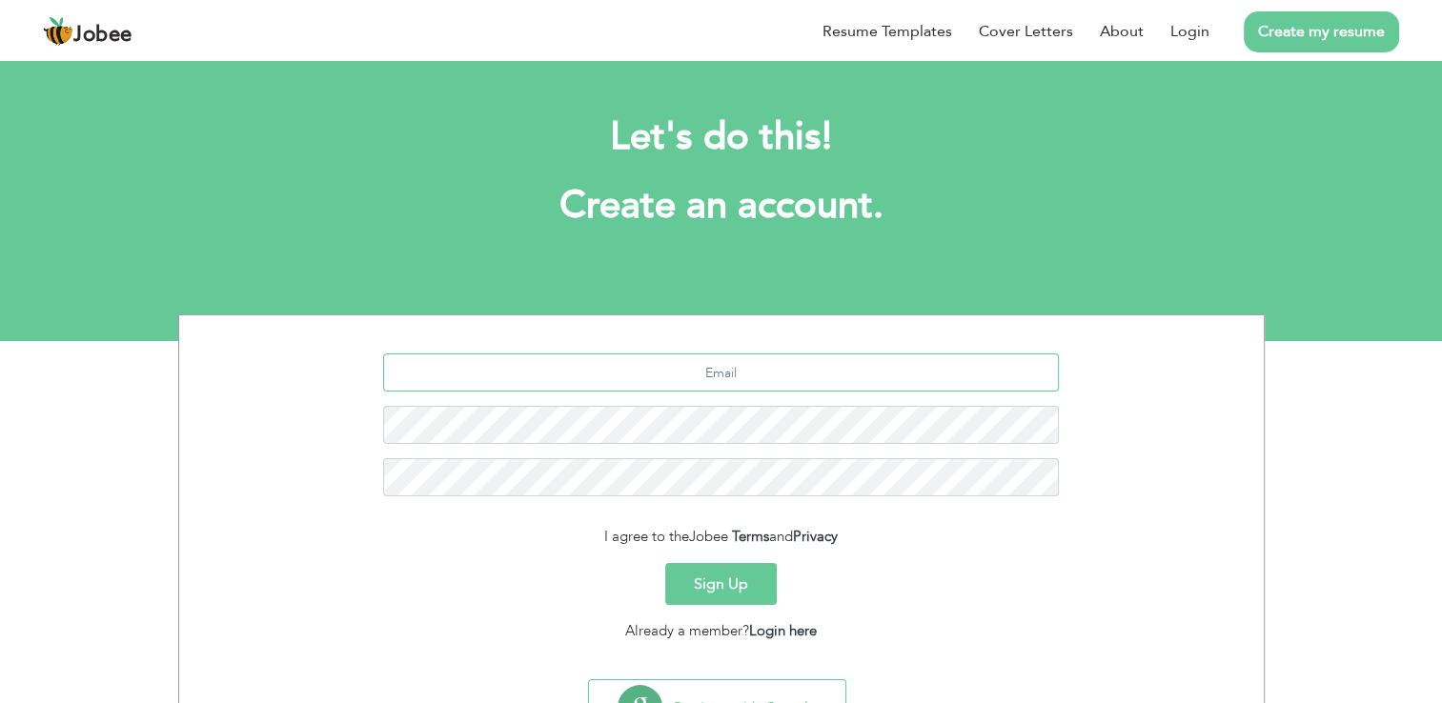
click at [748, 379] on input "text" at bounding box center [721, 373] width 676 height 38
type input "[EMAIL_ADDRESS][DOMAIN_NAME]"
click at [742, 579] on button "Sign Up" at bounding box center [720, 584] width 111 height 42
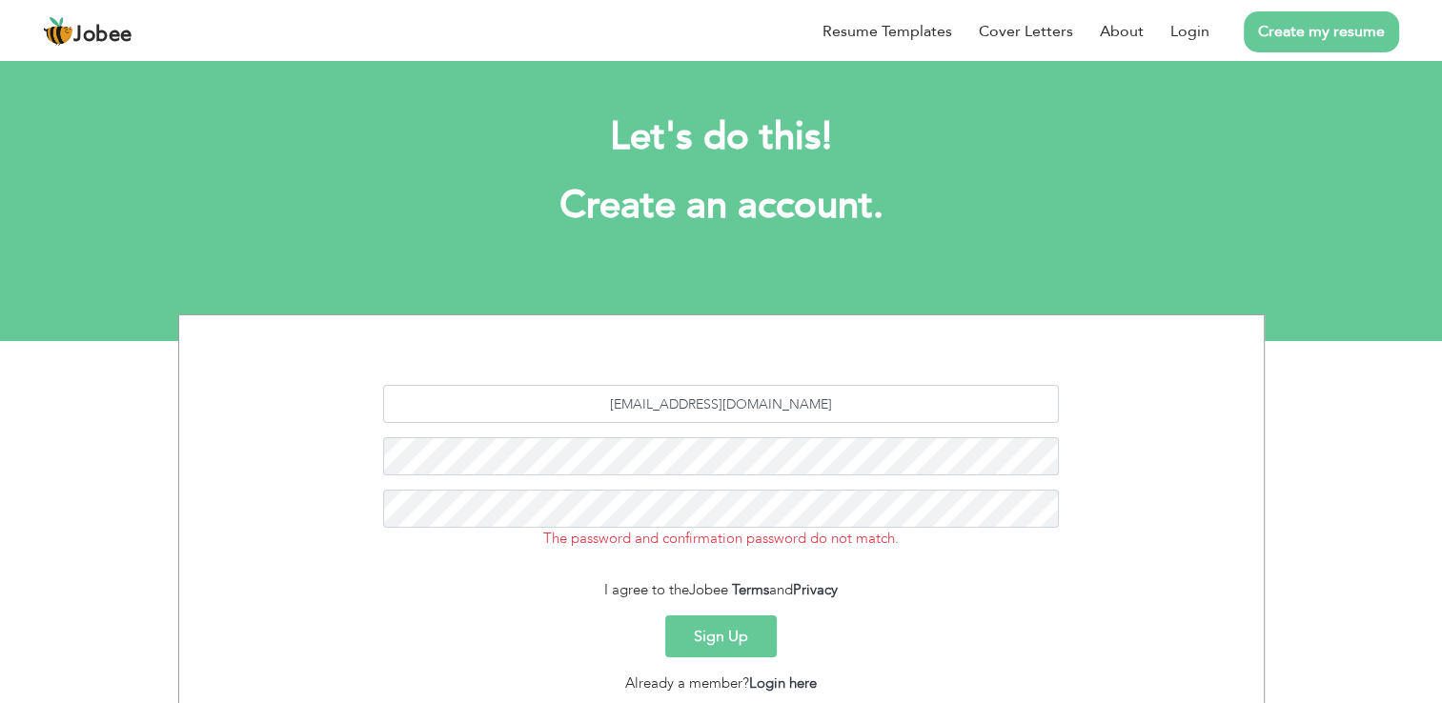
click at [723, 628] on button "Sign Up" at bounding box center [720, 637] width 111 height 42
